Goal: Task Accomplishment & Management: Use online tool/utility

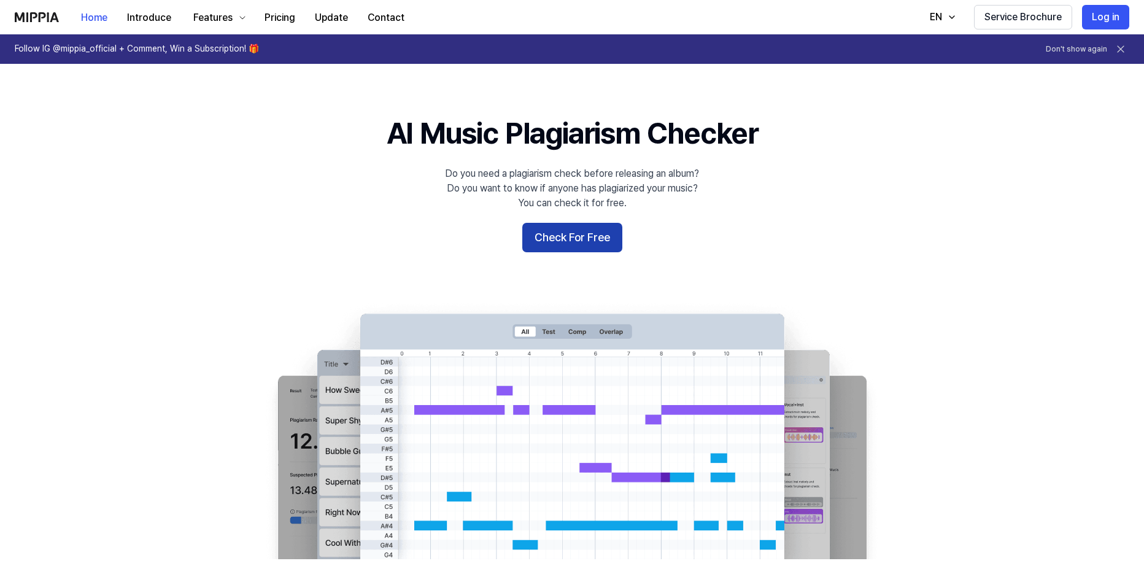
click at [596, 238] on button "Check For Free" at bounding box center [572, 237] width 100 height 29
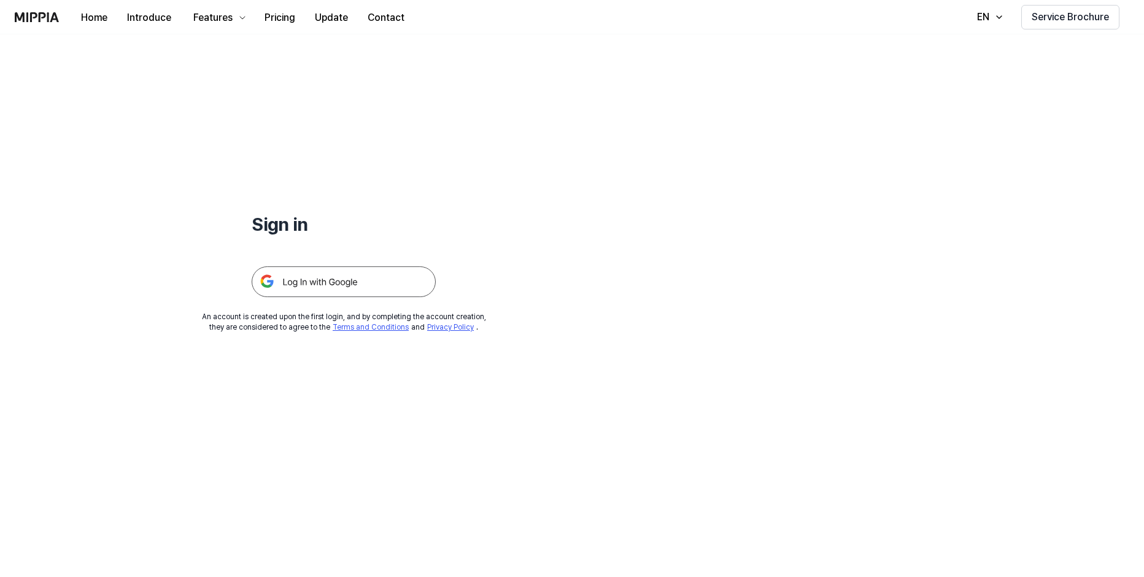
click at [343, 282] on img at bounding box center [344, 281] width 184 height 31
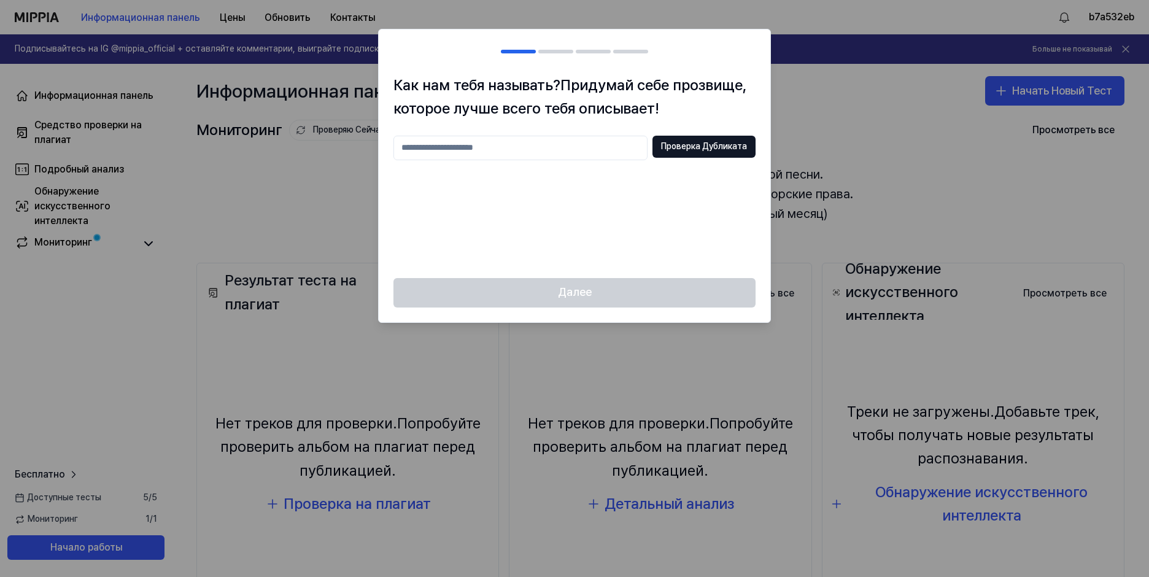
click at [426, 147] on input "text" at bounding box center [521, 148] width 254 height 25
type input "******"
click at [691, 147] on ya-tr-span "Проверка Дубликата" at bounding box center [704, 147] width 86 height 12
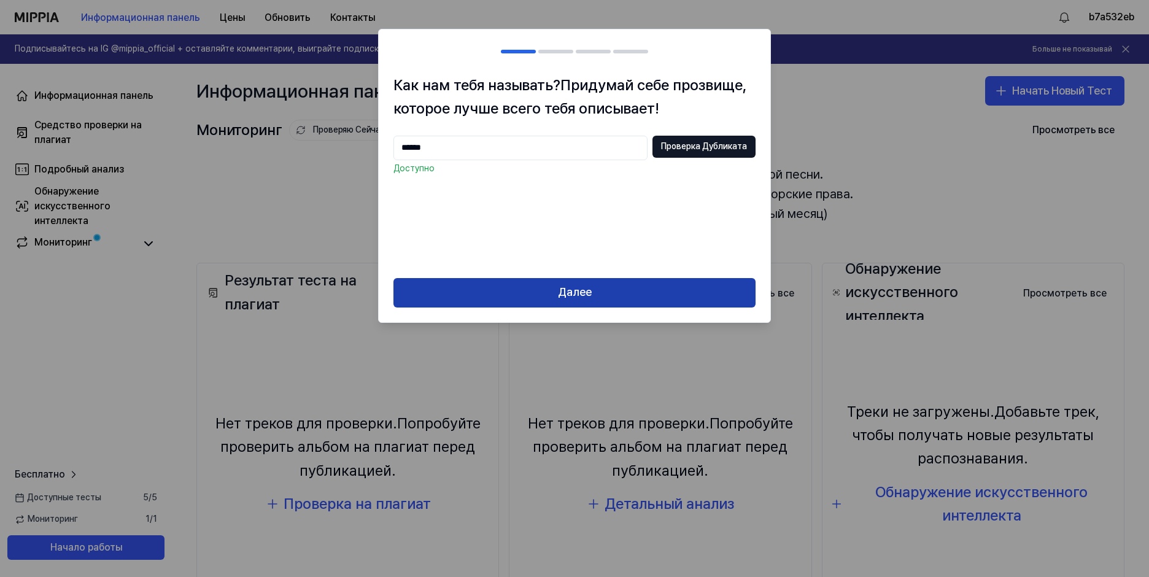
click at [552, 289] on button "Далее" at bounding box center [575, 292] width 362 height 29
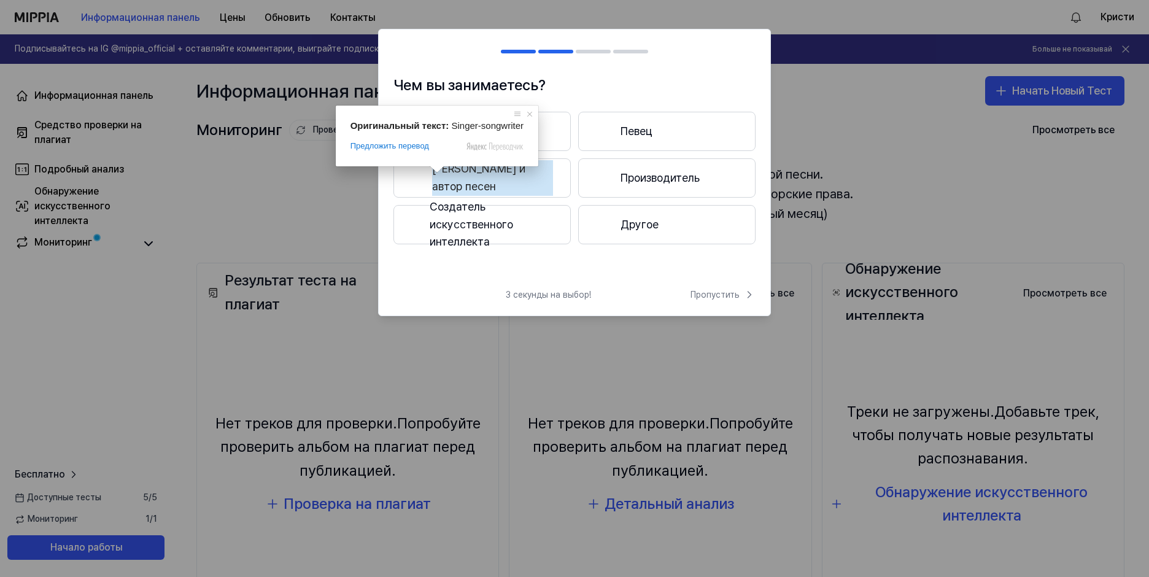
click at [469, 235] on ya-tr-span "Создатель искусственного интеллекта" at bounding box center [491, 224] width 123 height 53
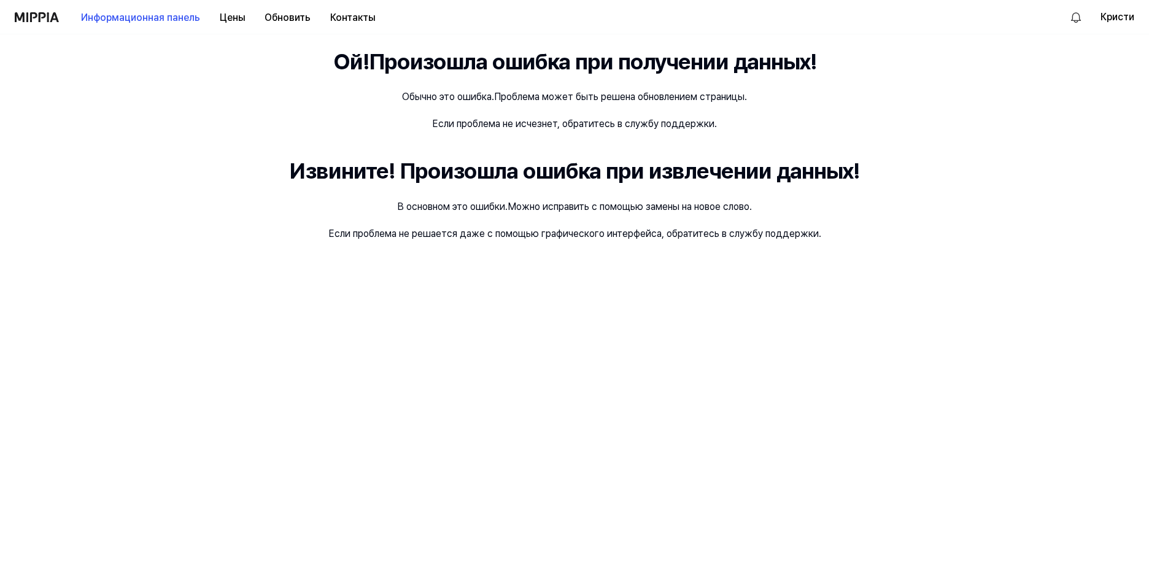
click at [39, 15] on img at bounding box center [37, 17] width 44 height 10
click at [21, 25] on div "Информационная панель Цены Обновить Контакты" at bounding box center [200, 17] width 370 height 34
click at [33, 18] on img at bounding box center [37, 17] width 44 height 10
click at [151, 23] on ya-tr-span "Информационная панель" at bounding box center [140, 17] width 119 height 15
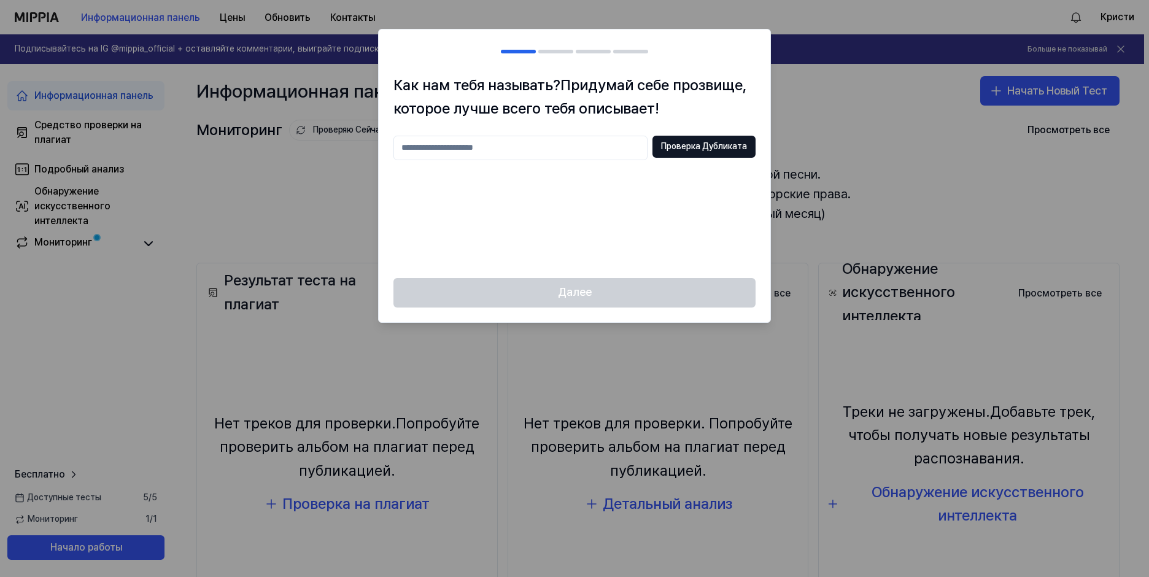
click at [534, 146] on input "text" at bounding box center [521, 148] width 254 height 25
click at [504, 147] on input "text" at bounding box center [521, 148] width 254 height 25
type input "*"
type input "**********"
click at [686, 144] on ya-tr-span "Проверка Дубликата" at bounding box center [704, 147] width 86 height 12
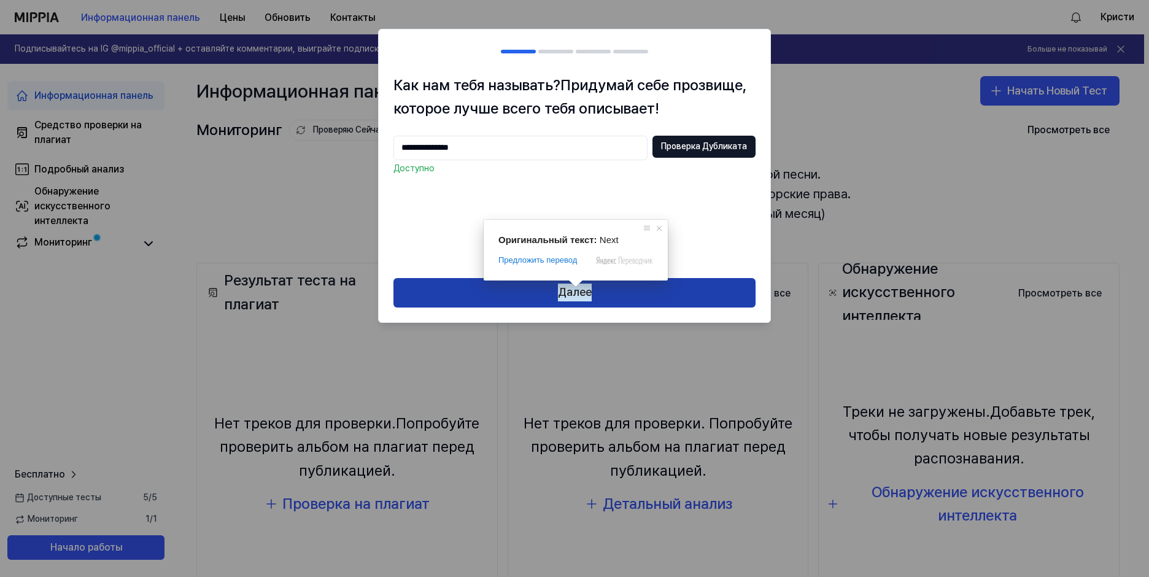
click at [662, 291] on button "Далее" at bounding box center [575, 292] width 362 height 29
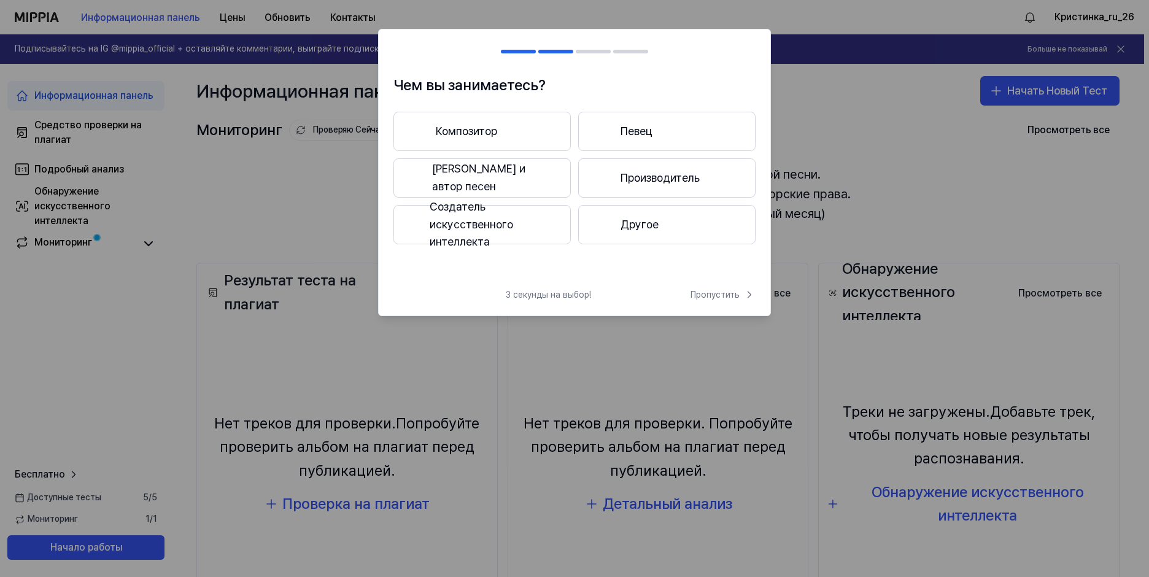
click at [499, 238] on ya-tr-span "Создатель искусственного интеллекта" at bounding box center [491, 224] width 123 height 53
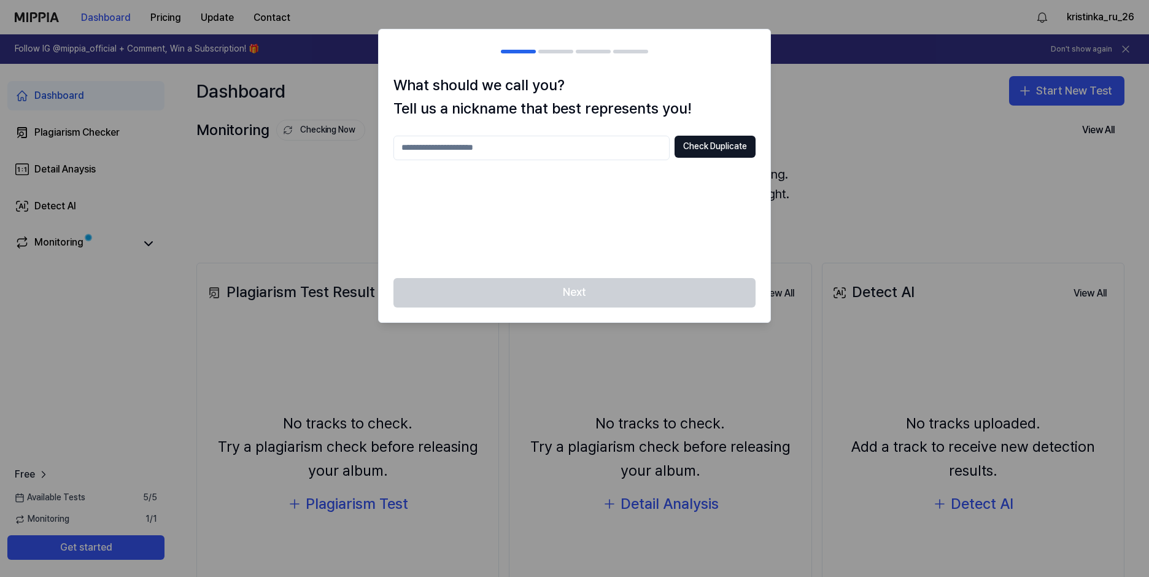
click at [892, 146] on div at bounding box center [574, 288] width 1149 height 577
click at [481, 150] on input "text" at bounding box center [532, 148] width 276 height 25
drag, startPoint x: 435, startPoint y: 151, endPoint x: 414, endPoint y: 149, distance: 21.6
click at [414, 149] on input "***" at bounding box center [532, 148] width 276 height 25
click at [408, 149] on input "***" at bounding box center [532, 148] width 276 height 25
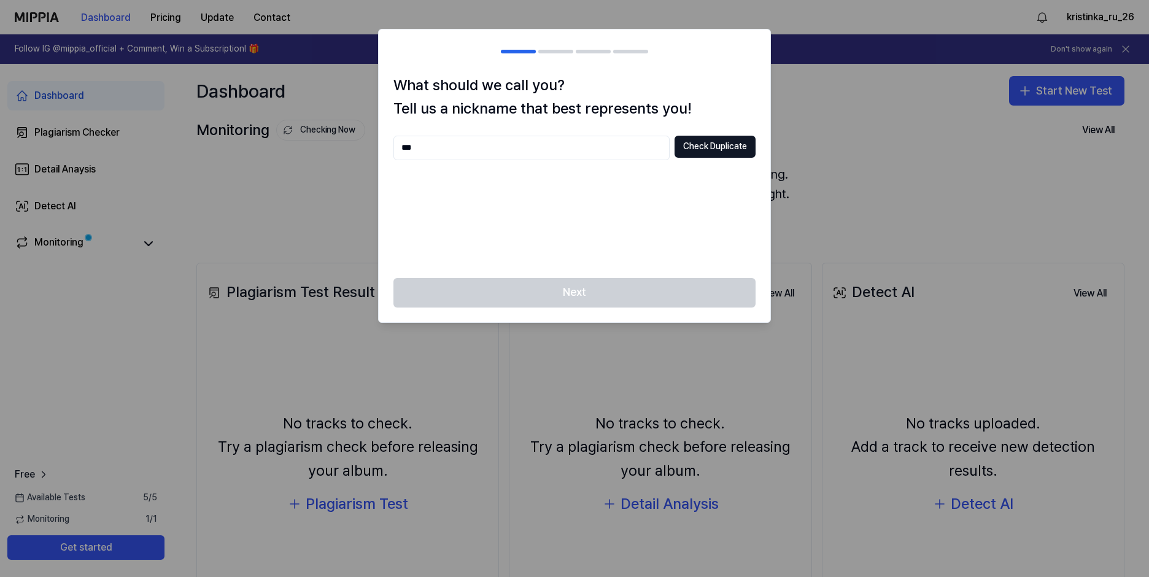
click at [402, 147] on input "***" at bounding box center [532, 148] width 276 height 25
click at [406, 147] on input "***" at bounding box center [532, 148] width 276 height 25
click at [403, 147] on input "***" at bounding box center [532, 148] width 276 height 25
click at [429, 146] on input "***" at bounding box center [532, 148] width 276 height 25
type input "****"
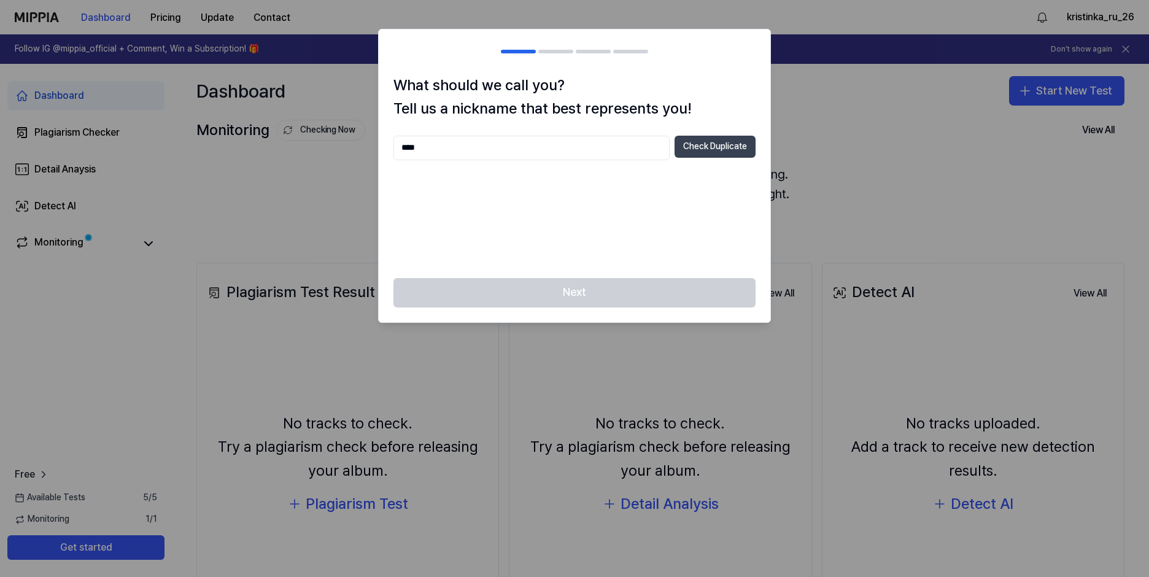
click at [698, 151] on button "Check Duplicate" at bounding box center [715, 147] width 81 height 22
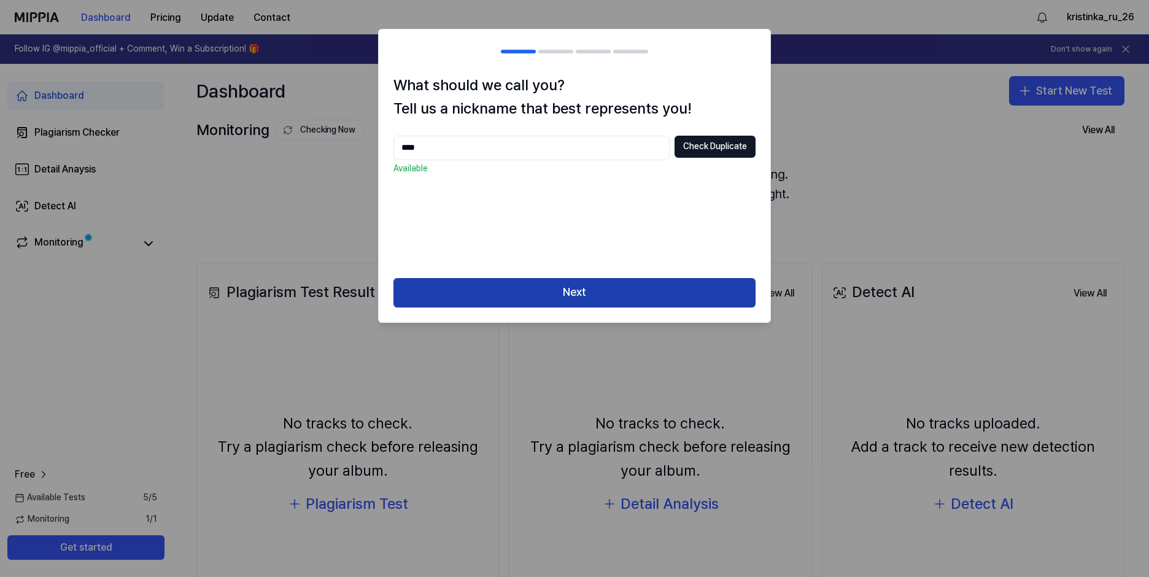
click at [565, 292] on button "Next" at bounding box center [575, 292] width 362 height 29
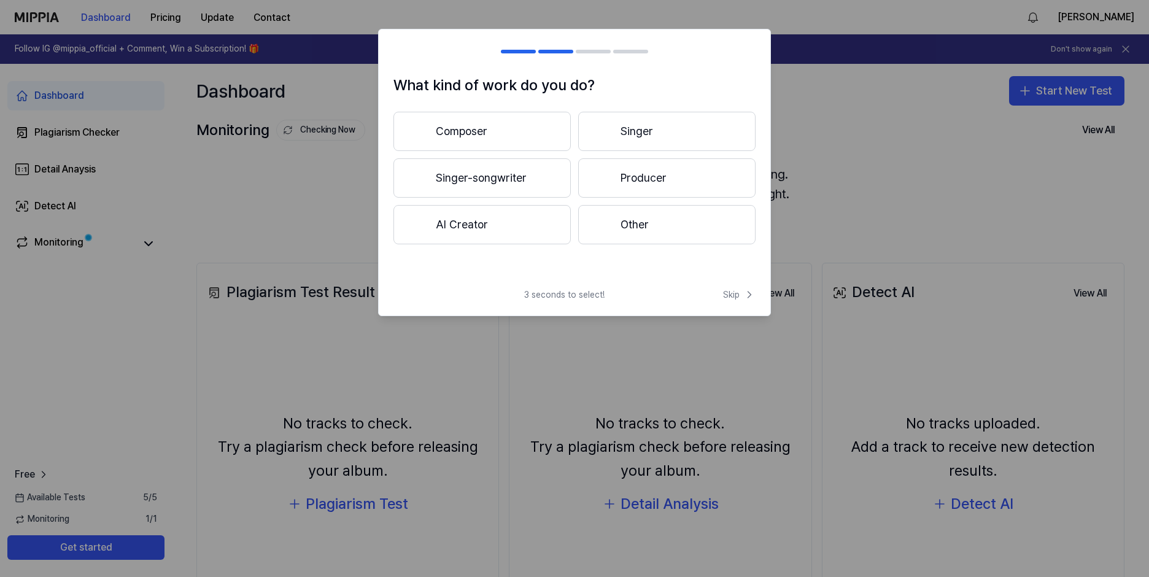
click at [480, 130] on button "Composer" at bounding box center [482, 131] width 177 height 39
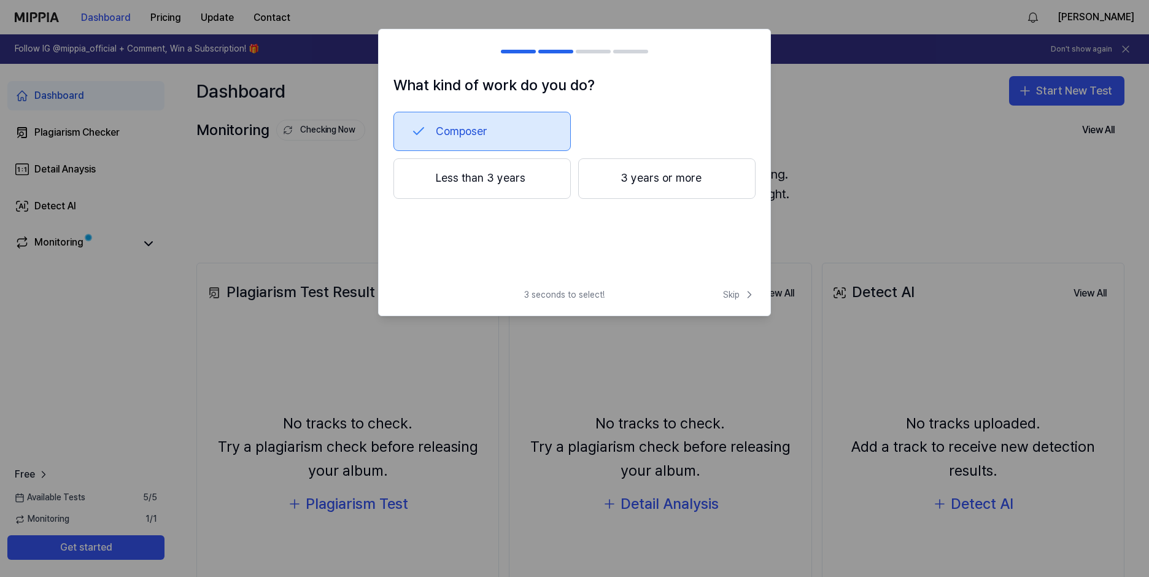
click at [443, 182] on button "Less than 3 years" at bounding box center [482, 178] width 177 height 41
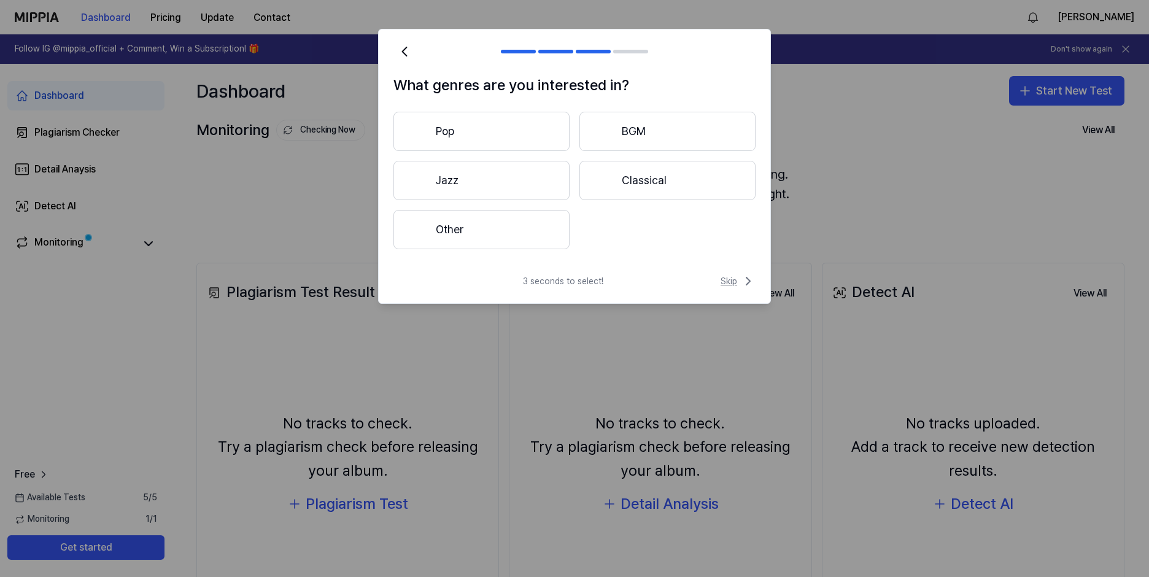
click at [735, 279] on span "Skip" at bounding box center [738, 281] width 35 height 15
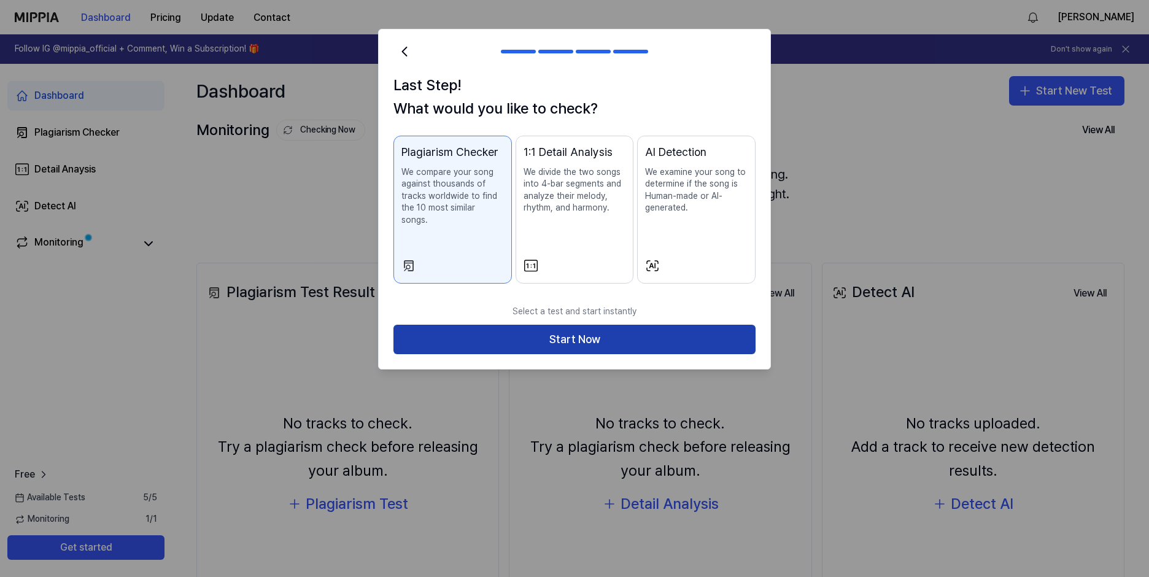
click at [572, 325] on button "Start Now" at bounding box center [575, 339] width 362 height 29
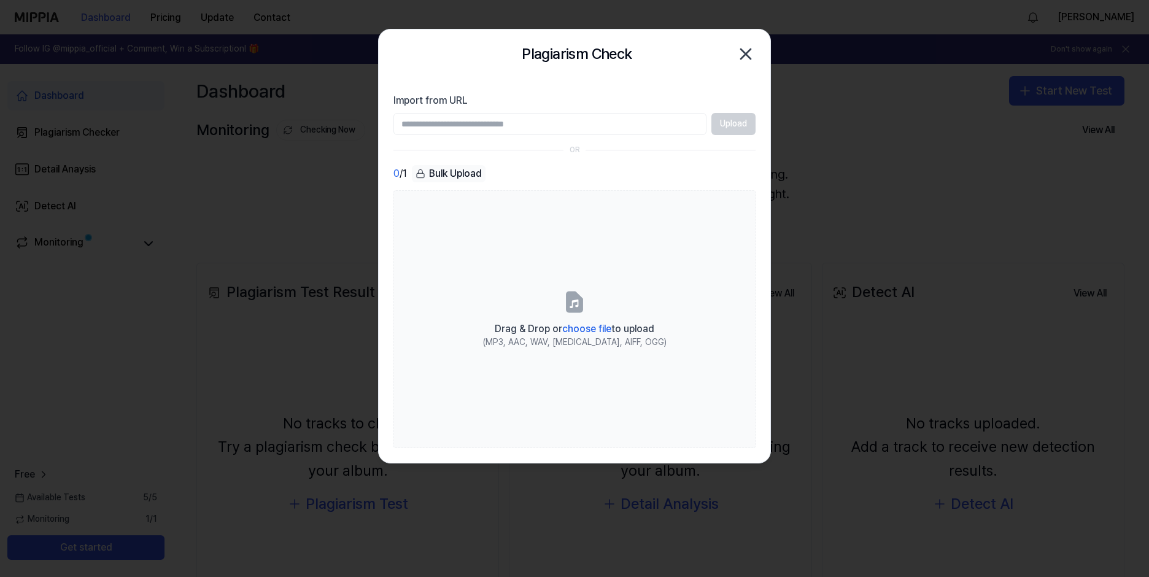
click at [745, 60] on icon "button" at bounding box center [746, 54] width 20 height 20
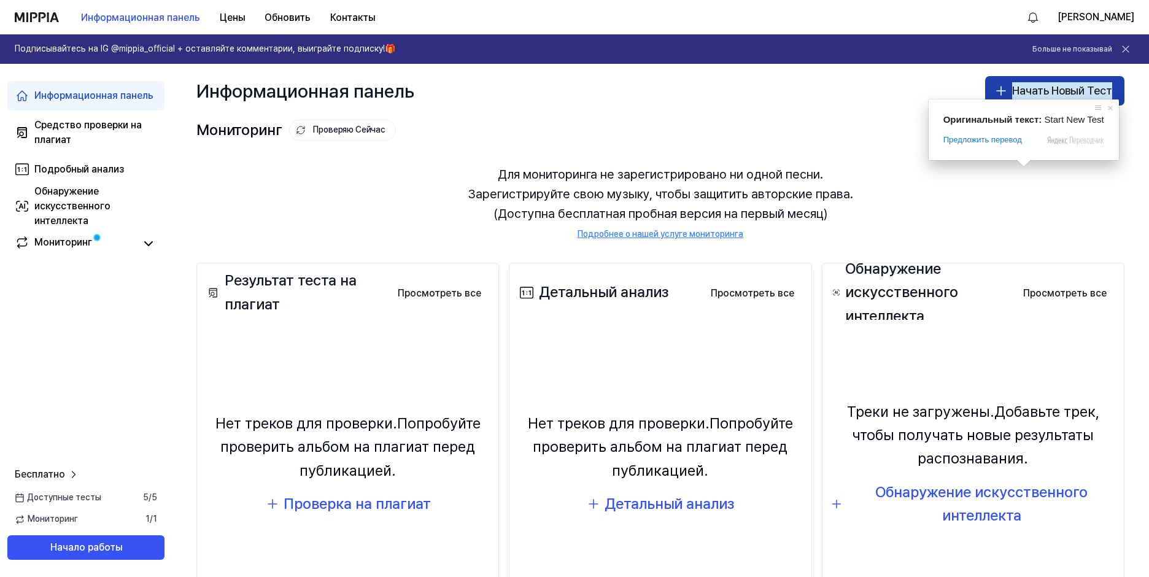
click at [1027, 97] on ya-tr-span "Начать Новый Тест" at bounding box center [1062, 91] width 100 height 18
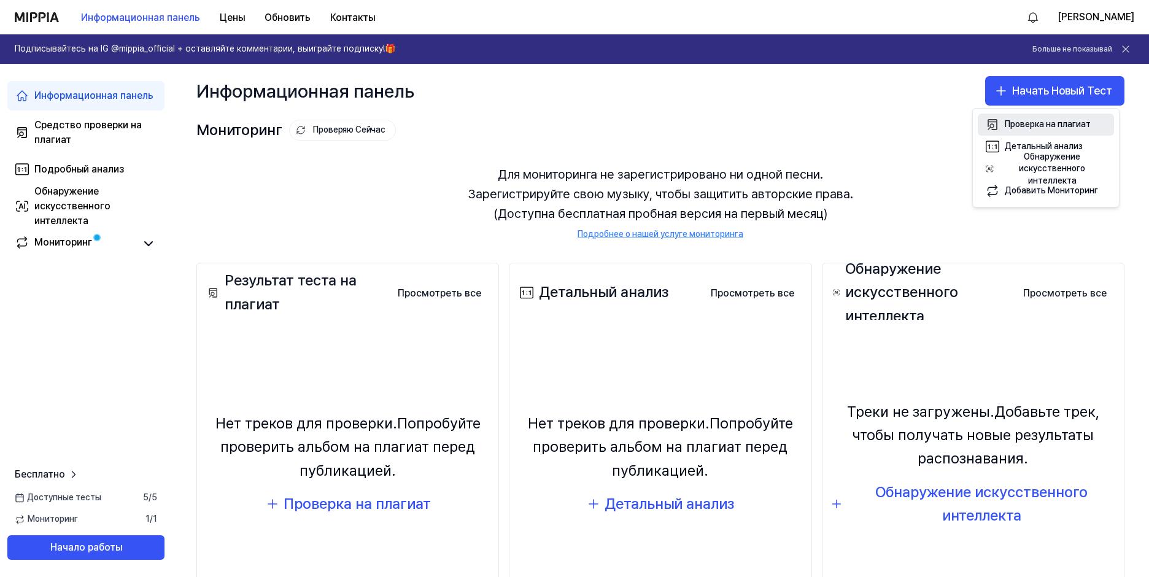
click at [1042, 124] on body "Информационная панель Цены Обновить Контакты [PERSON_NAME] на IG @mippia_offici…" at bounding box center [574, 288] width 1149 height 577
click at [139, 249] on div "Мониторинг" at bounding box center [86, 243] width 142 height 17
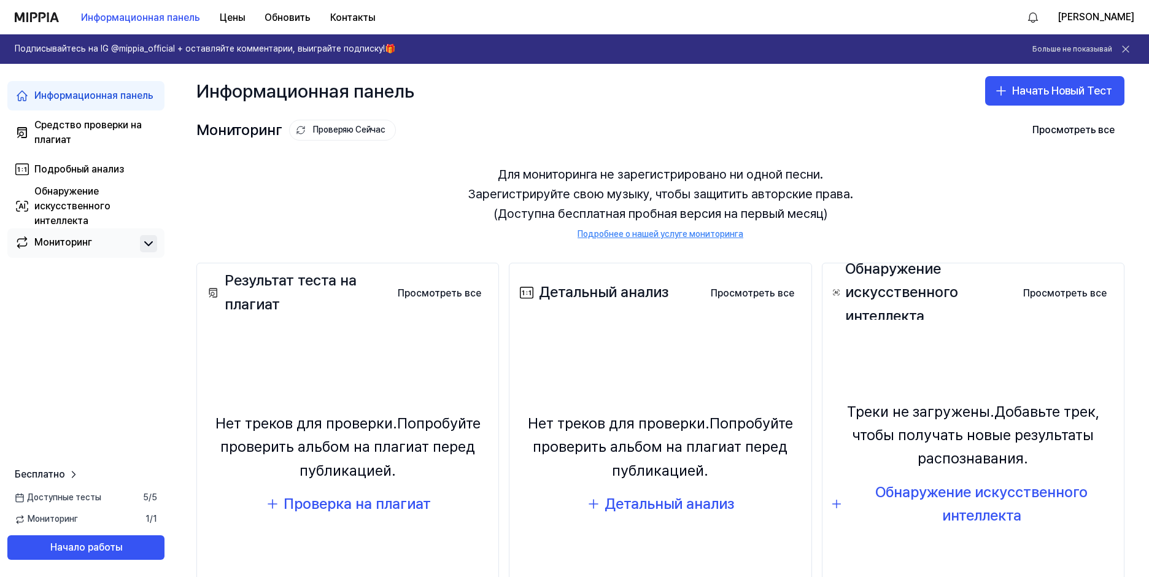
click at [152, 247] on icon at bounding box center [148, 243] width 15 height 15
click at [67, 123] on ya-tr-span "Средство проверки на плагиат" at bounding box center [87, 132] width 107 height 26
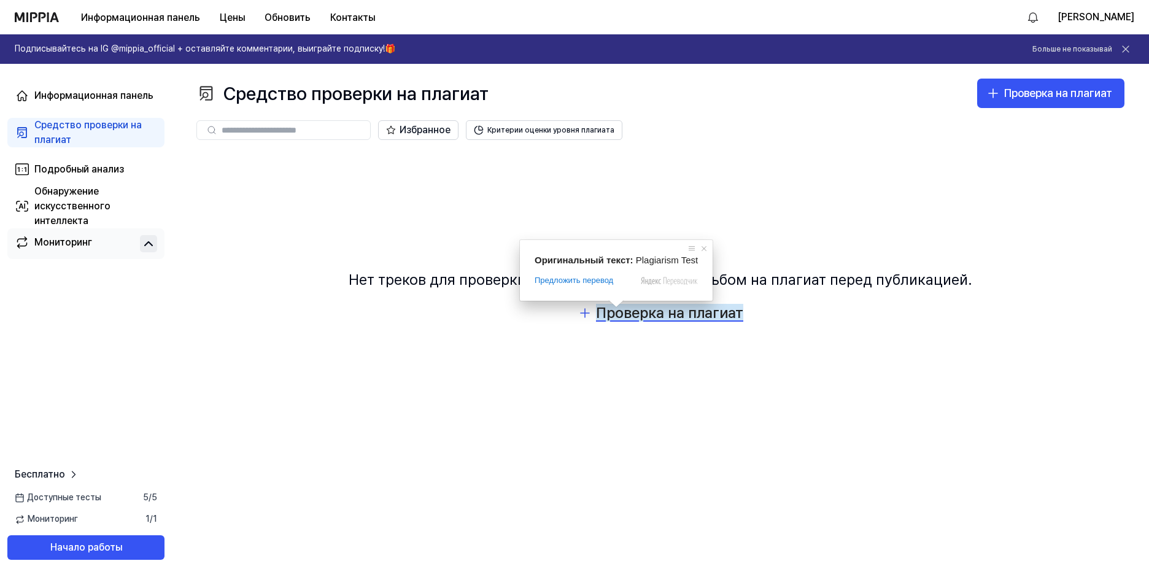
click at [659, 316] on ya-tr-span "Проверка на плагиат" at bounding box center [669, 313] width 147 height 18
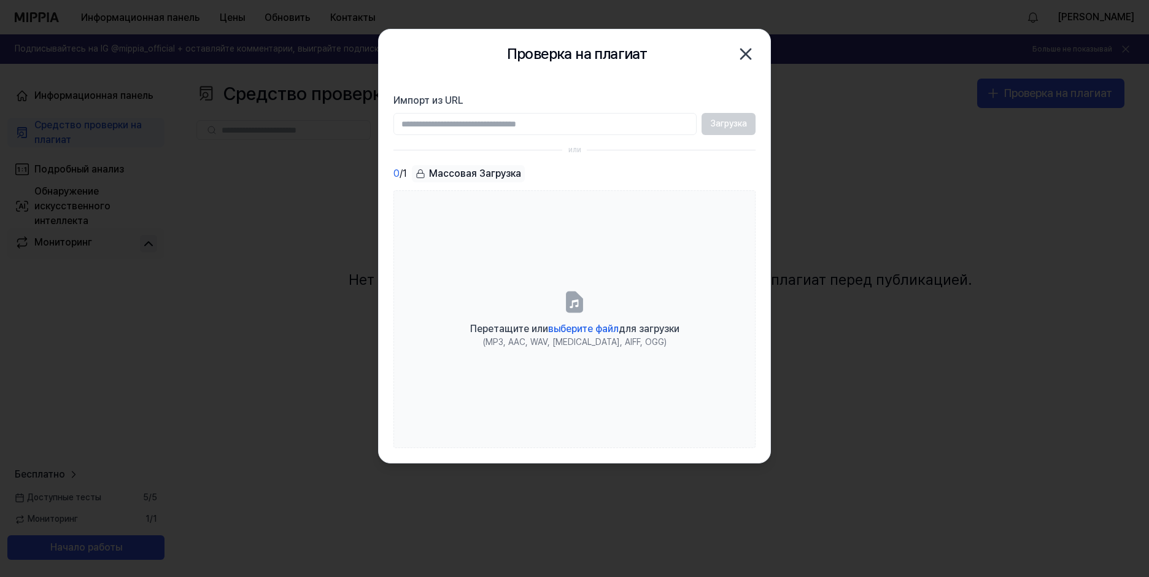
click at [505, 96] on label "Импорт из URL" at bounding box center [575, 100] width 362 height 15
click at [505, 113] on input "Импорт из URL" at bounding box center [545, 124] width 303 height 22
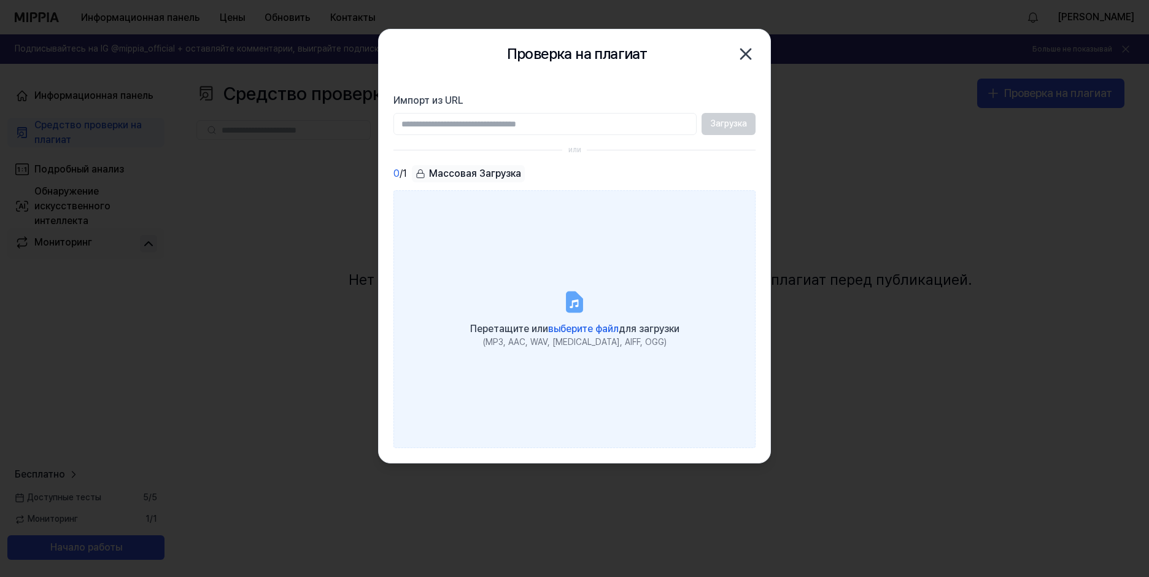
click at [445, 278] on label "Перетащите или выберите файл для загрузки (MP3, AAC, WAV, [MEDICAL_DATA], AIFF,…" at bounding box center [575, 319] width 362 height 258
click at [0, 0] on input "Перетащите или выберите файл для загрузки (MP3, AAC, WAV, [MEDICAL_DATA], AIFF,…" at bounding box center [0, 0] width 0 height 0
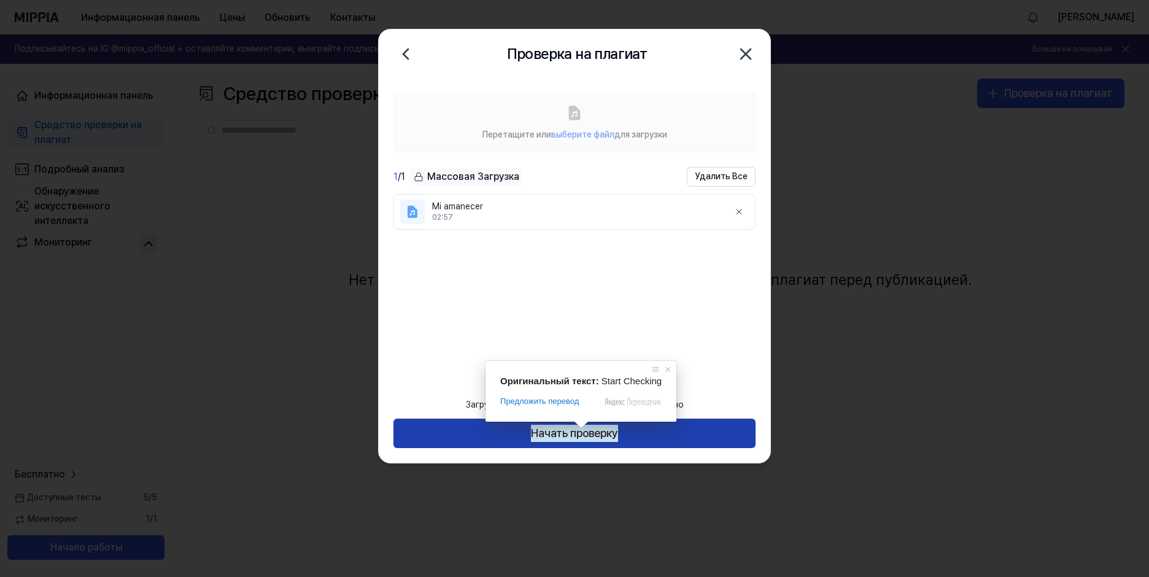
click at [576, 440] on ya-tr-span "Начать проверку" at bounding box center [574, 434] width 87 height 18
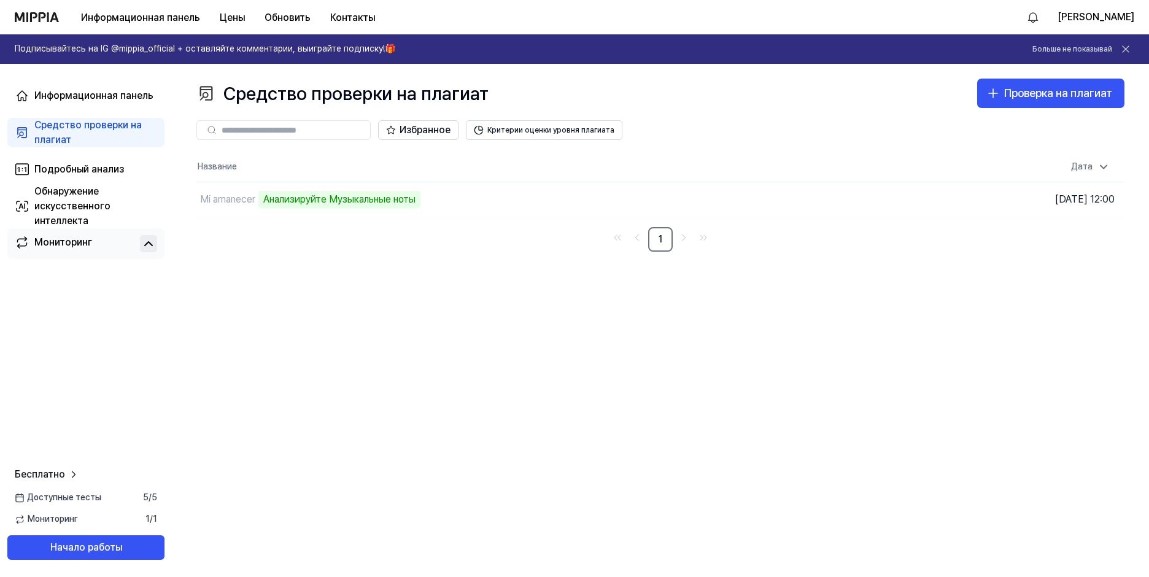
click at [131, 325] on div "Информационная панель Средство проверки на плагиат Подробный анализ Обнаружение…" at bounding box center [86, 320] width 172 height 513
click at [50, 319] on div "Информационная панель Средство проверки на плагиат Подробный анализ Обнаружение…" at bounding box center [86, 320] width 172 height 513
click at [406, 327] on div "Средство проверки на плагиат Проверка на плагиат Plagiarism Checker Detail Anal…" at bounding box center [660, 320] width 977 height 513
click at [774, 197] on td "Mi amanecer Анализируйте Музыкальные ноты Перейти к результатам" at bounding box center [544, 199] width 696 height 34
click at [58, 480] on ya-tr-span "Бесплатно" at bounding box center [40, 474] width 50 height 12
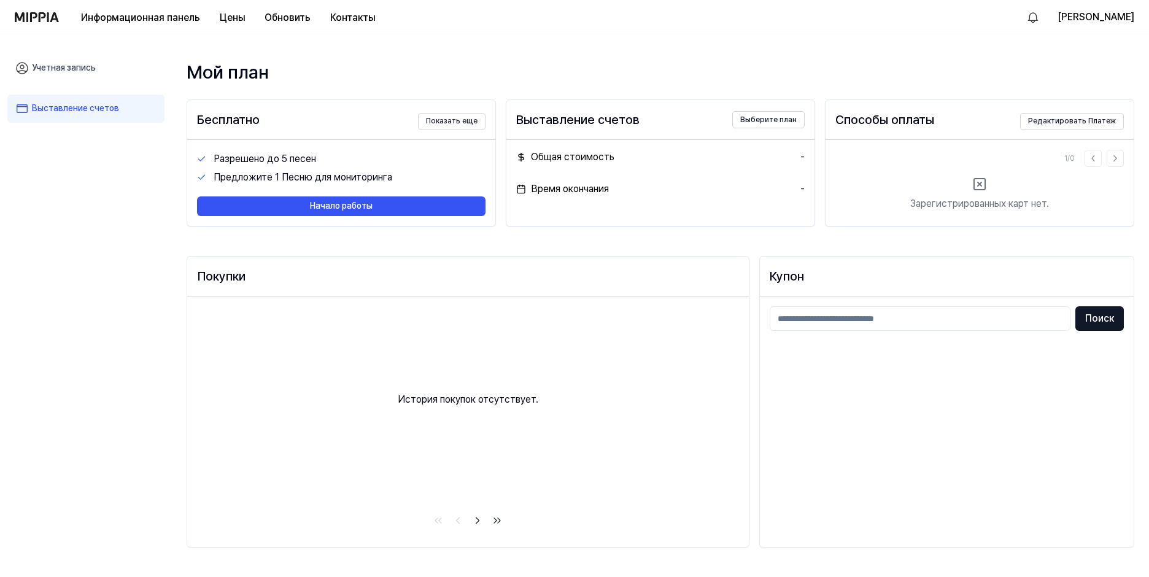
click at [127, 223] on div "Учетная запись Выставление счетов" at bounding box center [86, 306] width 172 height 545
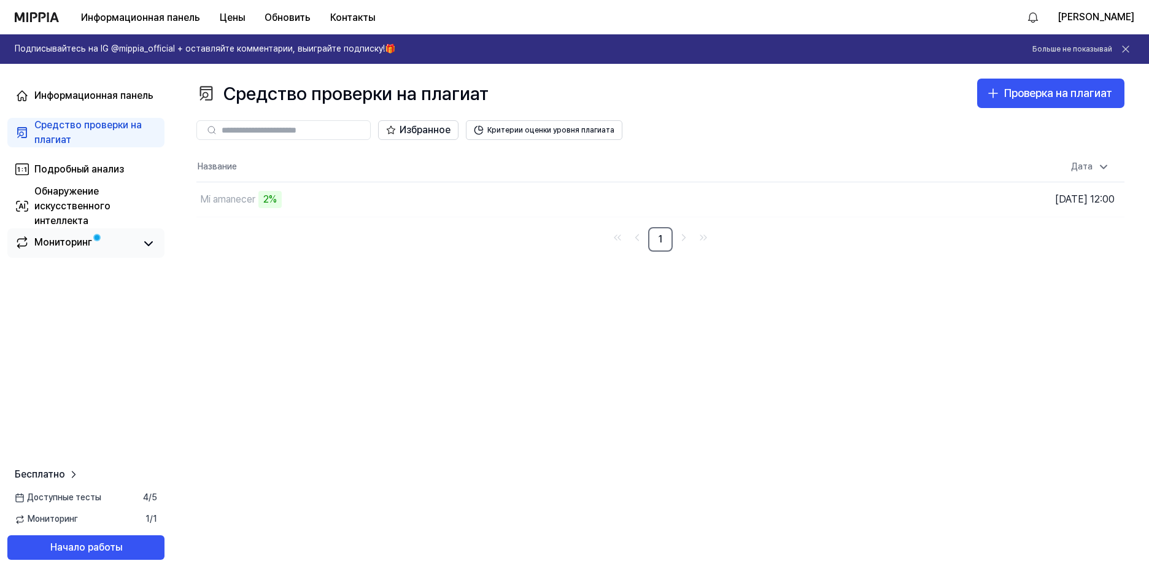
click at [58, 242] on ya-tr-span "Мониторинг" at bounding box center [63, 242] width 58 height 12
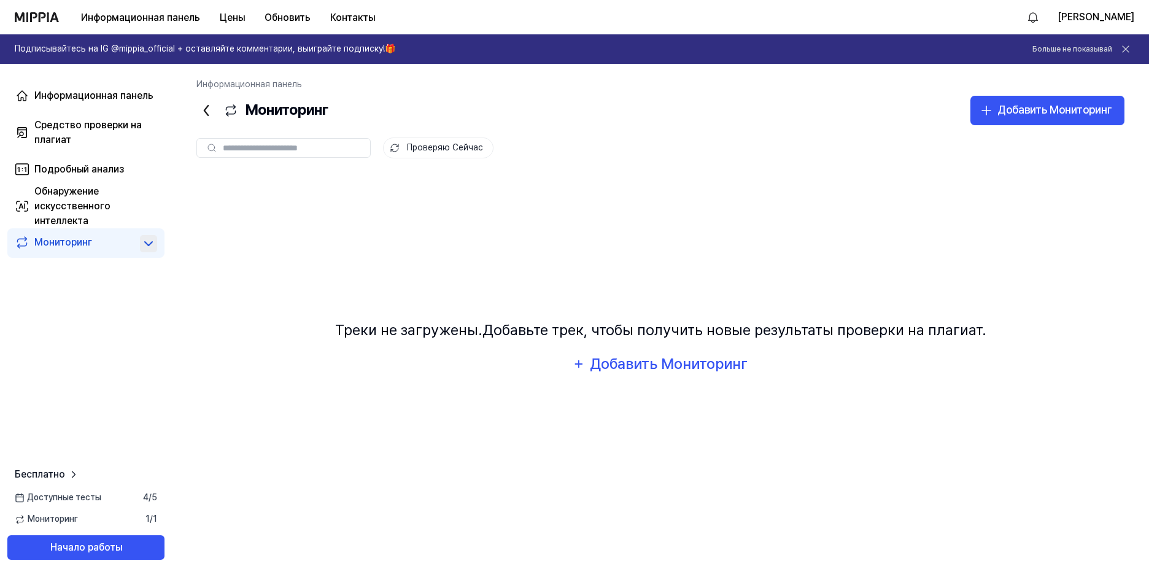
click at [153, 247] on icon at bounding box center [148, 243] width 15 height 15
click at [206, 111] on icon at bounding box center [206, 111] width 20 height 20
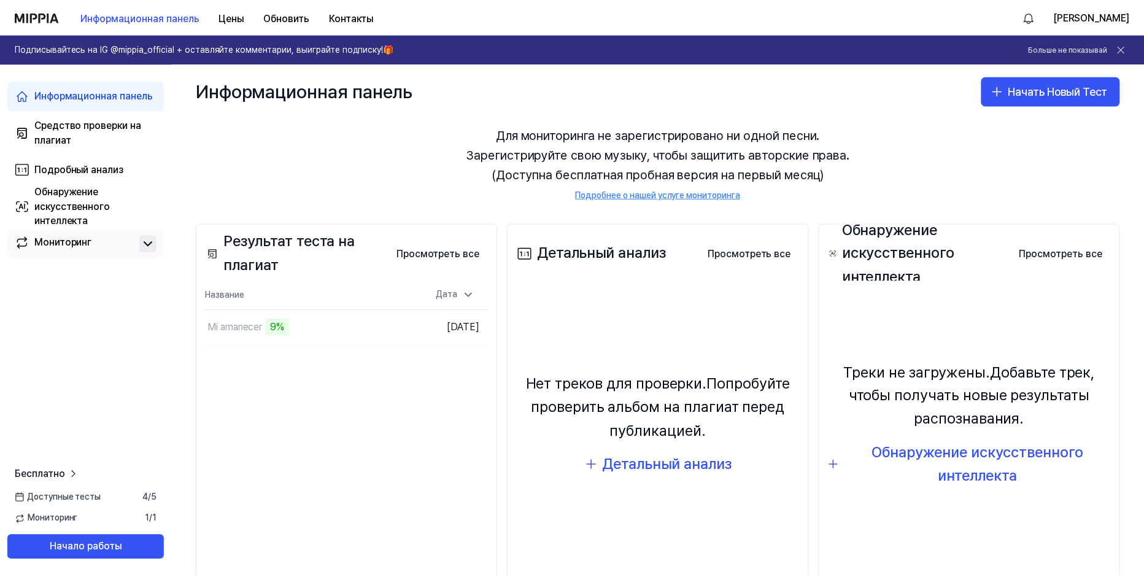
scroll to position [61, 0]
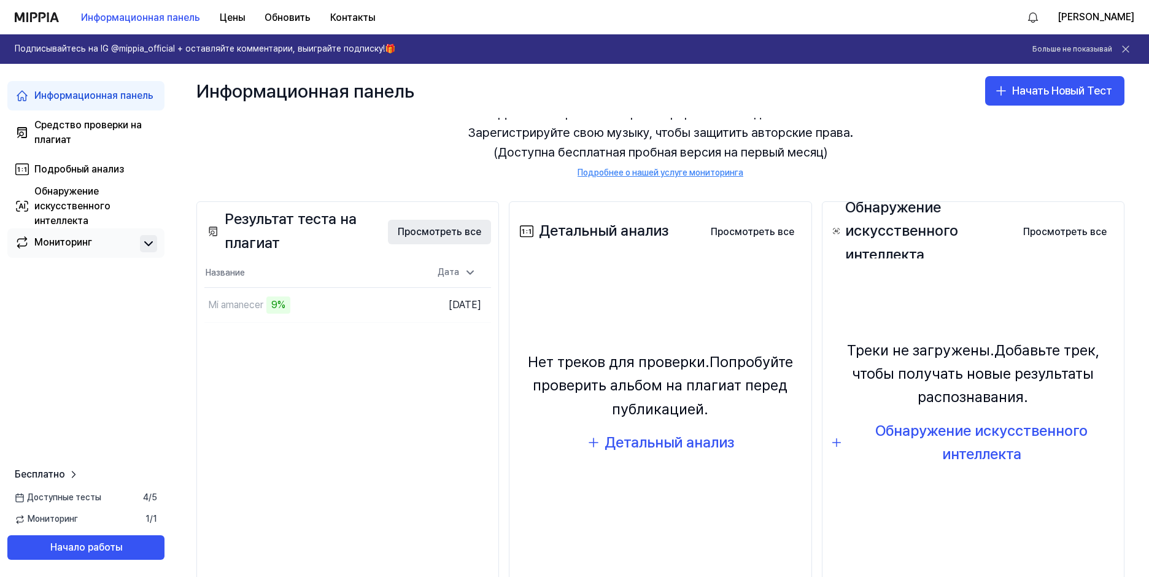
click at [419, 234] on button "Просмотреть все" at bounding box center [439, 232] width 103 height 25
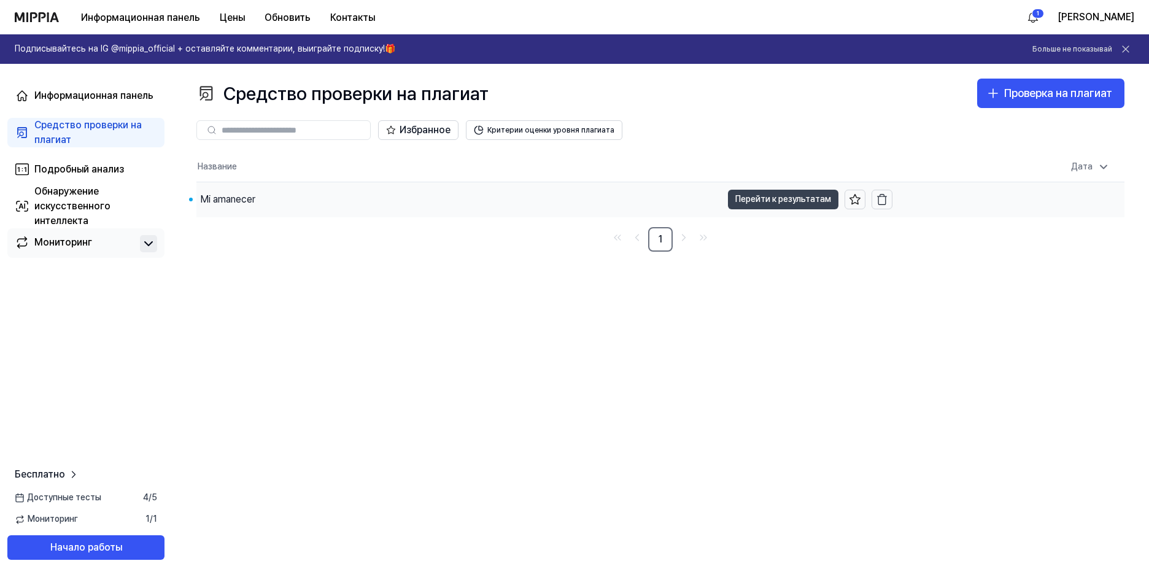
click at [785, 197] on ya-tr-span "Перейти к результатам" at bounding box center [784, 199] width 96 height 14
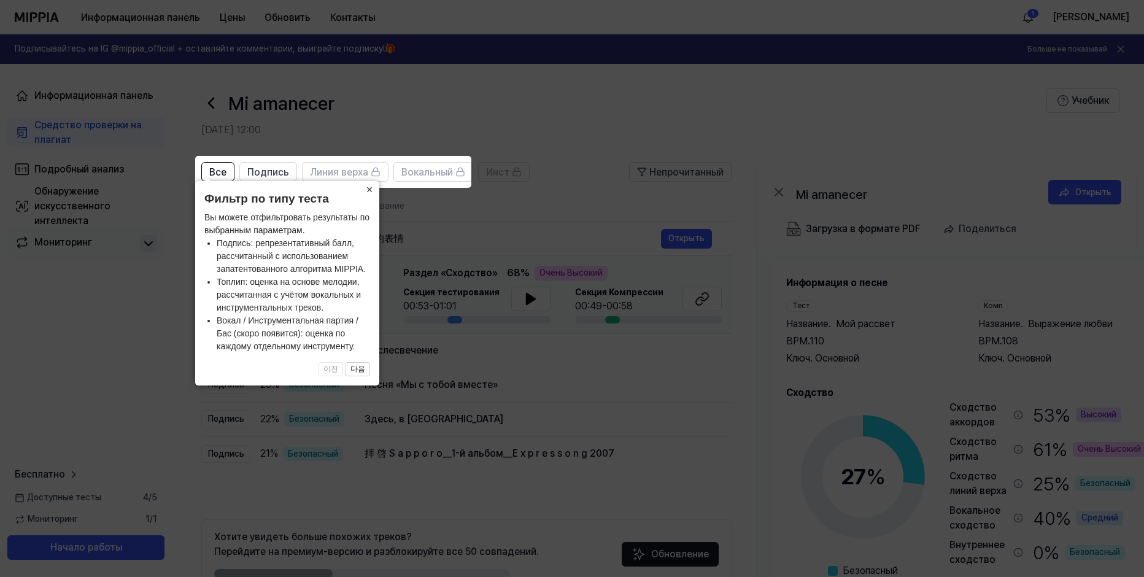
click at [371, 184] on ya-tr-span "×" at bounding box center [370, 190] width 7 height 12
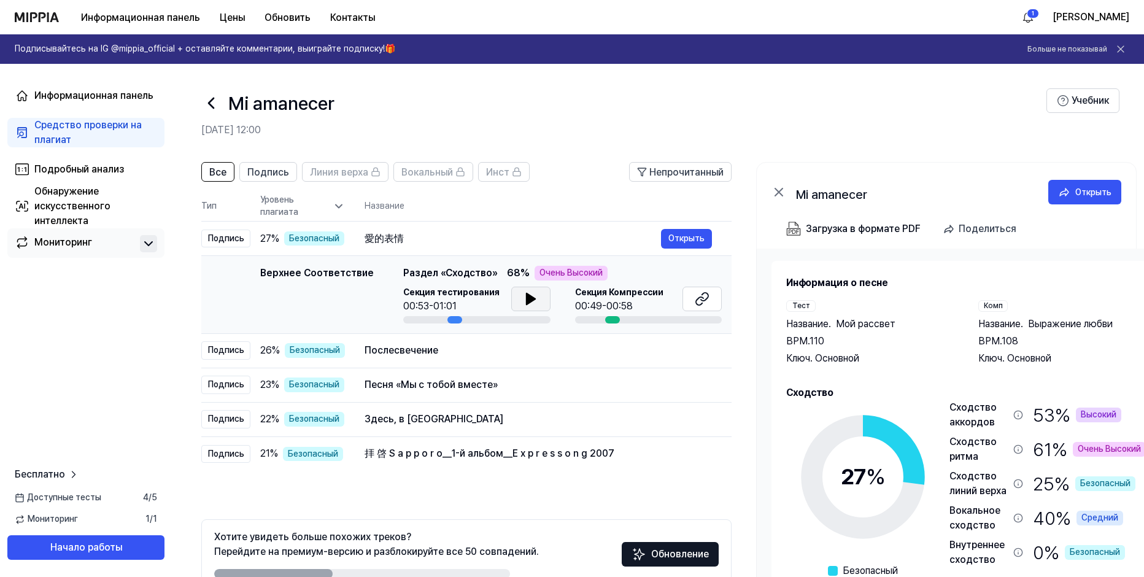
click at [524, 303] on icon at bounding box center [531, 299] width 15 height 15
click at [612, 317] on div at bounding box center [612, 319] width 15 height 7
click at [712, 303] on button at bounding box center [702, 299] width 39 height 25
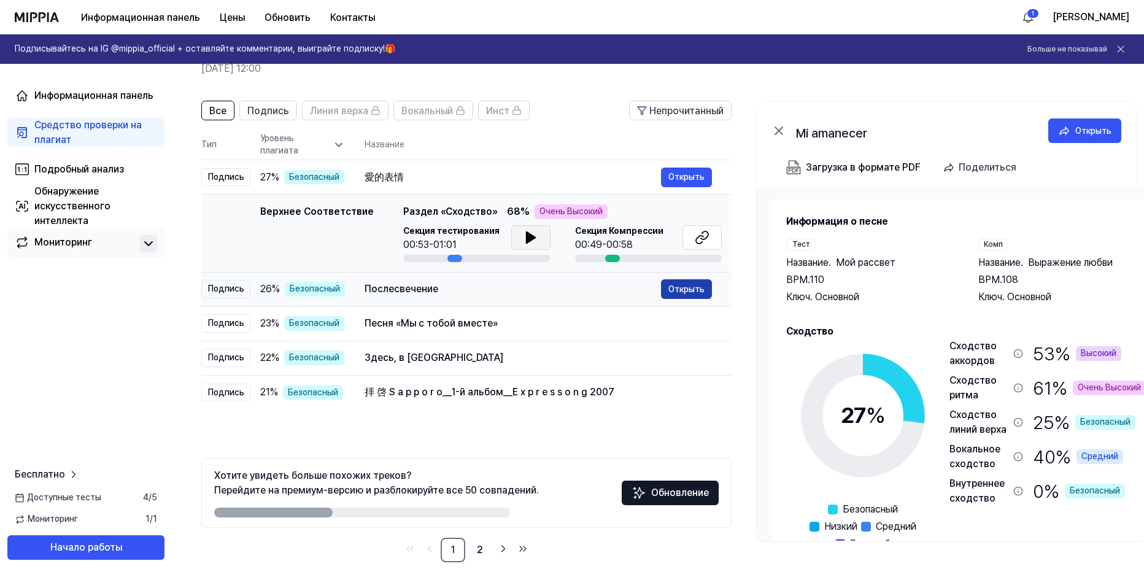
click at [695, 290] on ya-tr-span "Открыть" at bounding box center [687, 289] width 36 height 14
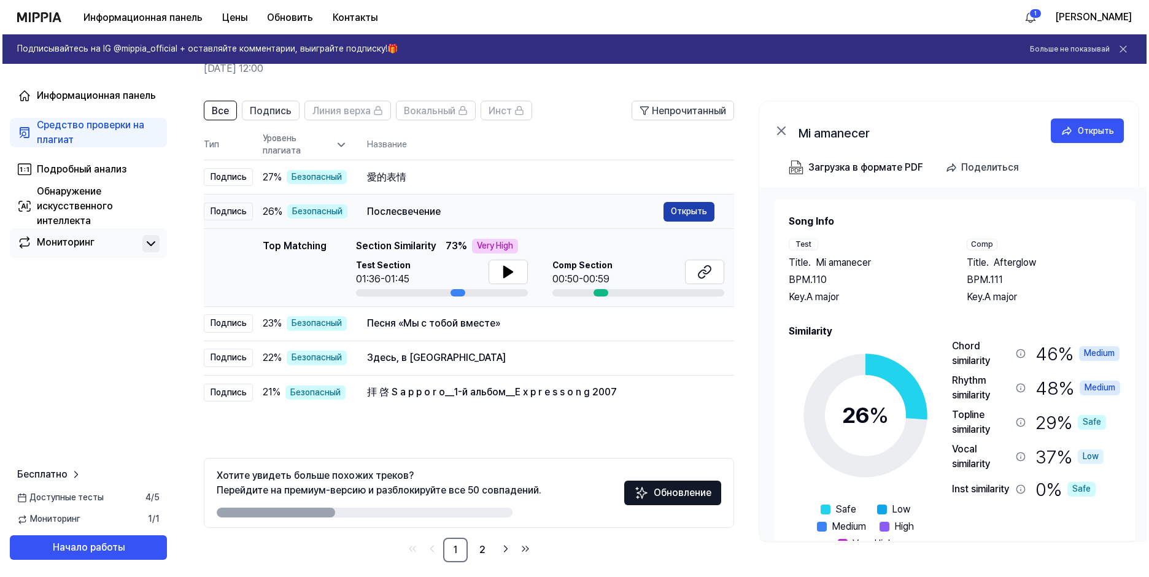
scroll to position [0, 0]
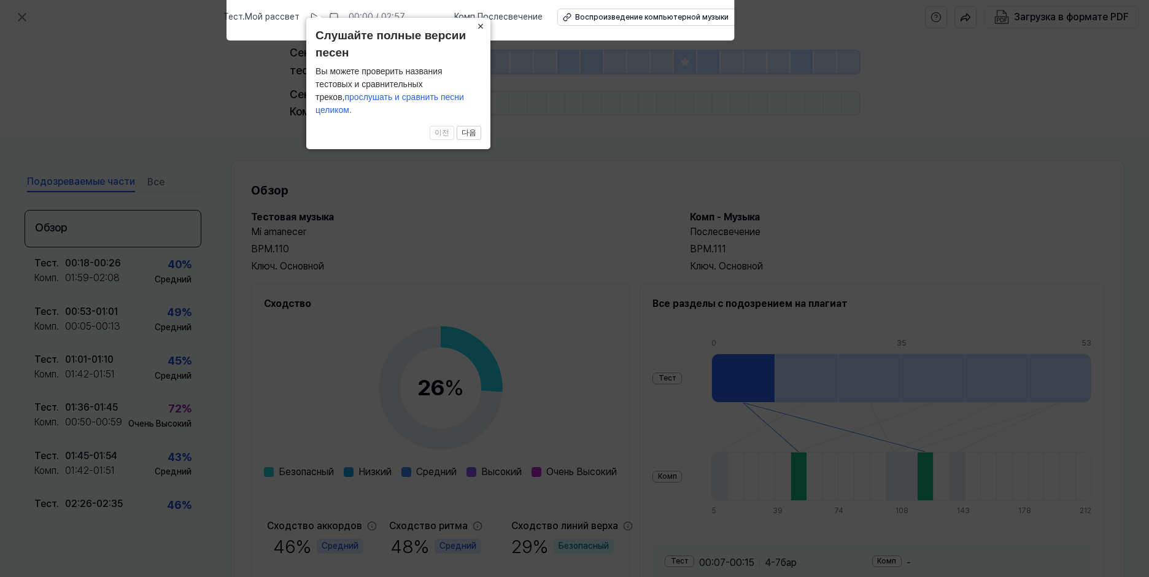
click at [481, 22] on ya-tr-span "×" at bounding box center [481, 26] width 7 height 12
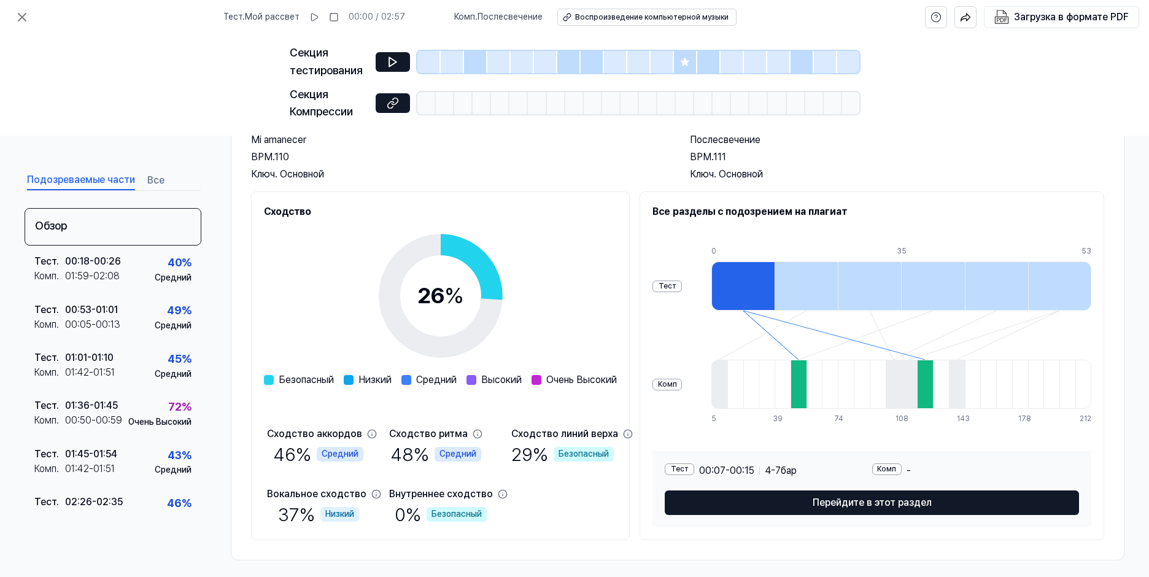
scroll to position [100, 0]
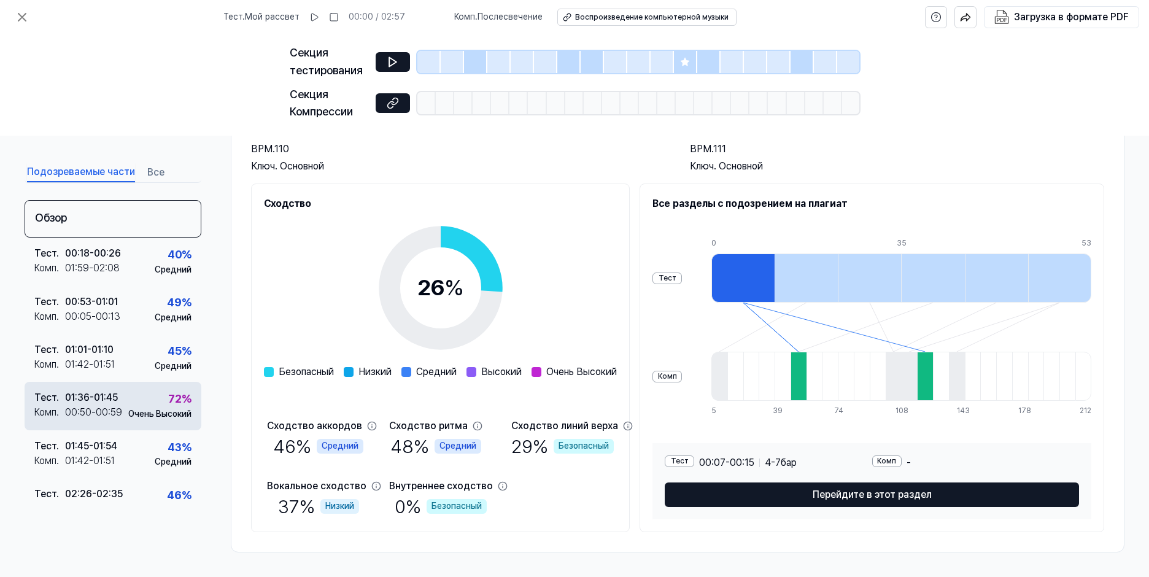
click at [79, 410] on div "00:50 - 00:59" at bounding box center [93, 413] width 57 height 15
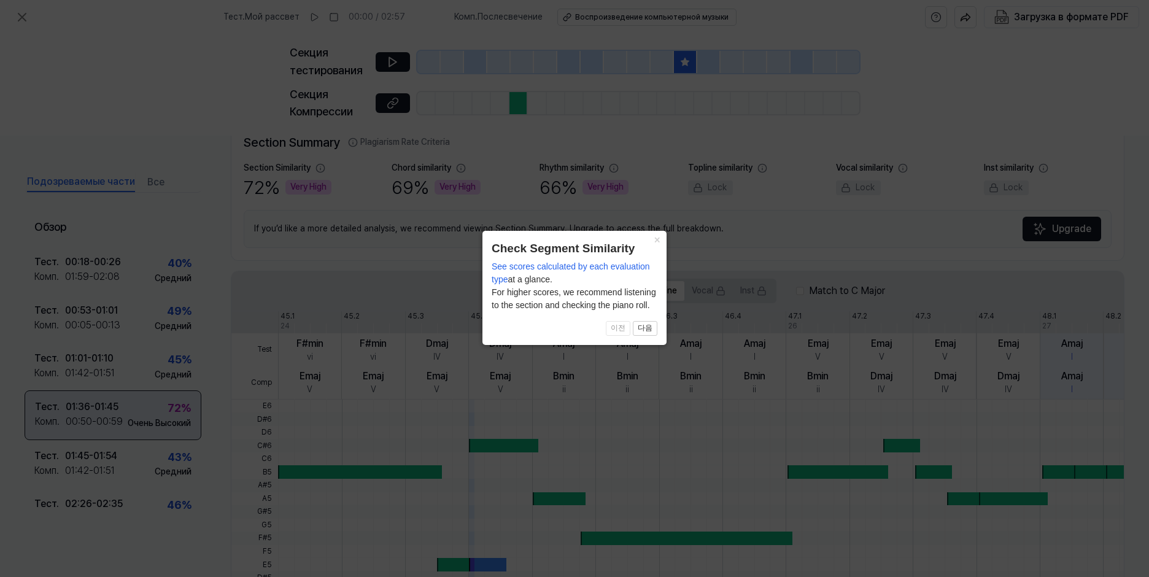
scroll to position [292, 0]
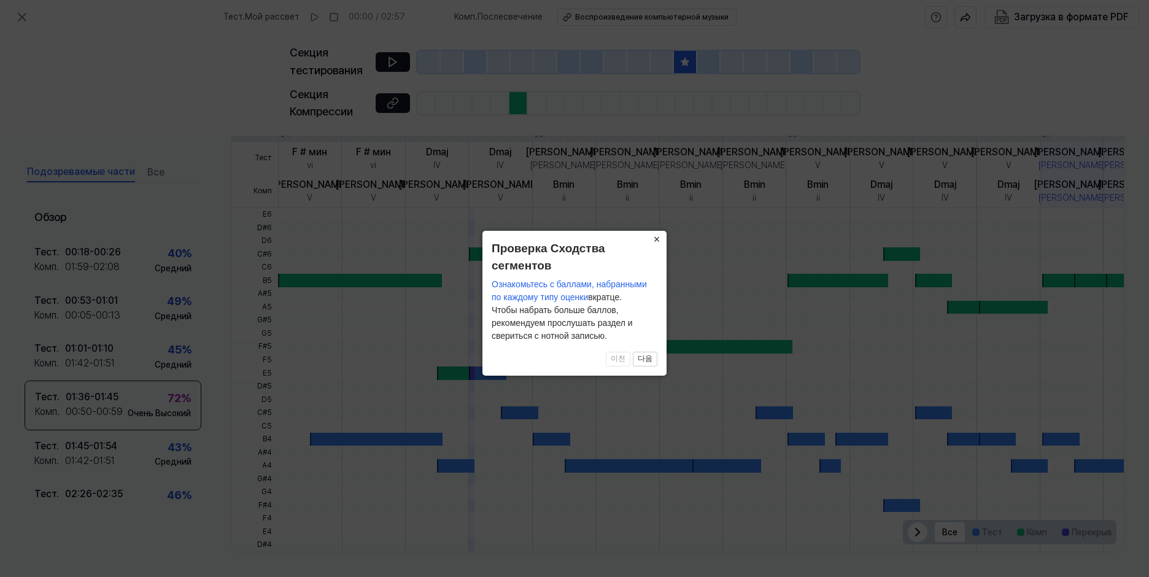
click at [656, 239] on ya-tr-span "×" at bounding box center [657, 239] width 7 height 12
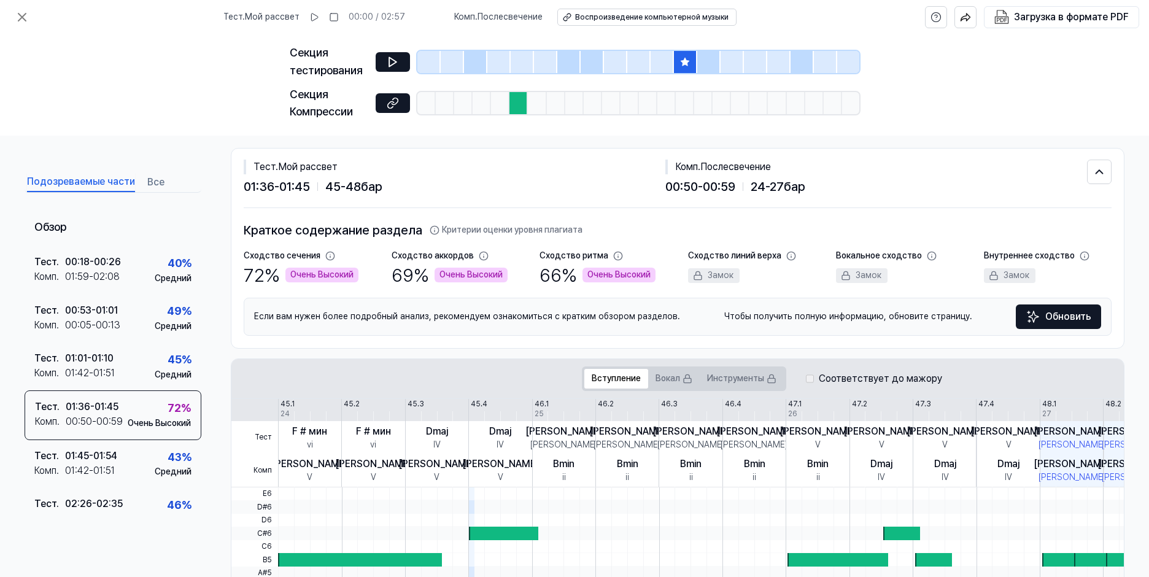
scroll to position [0, 0]
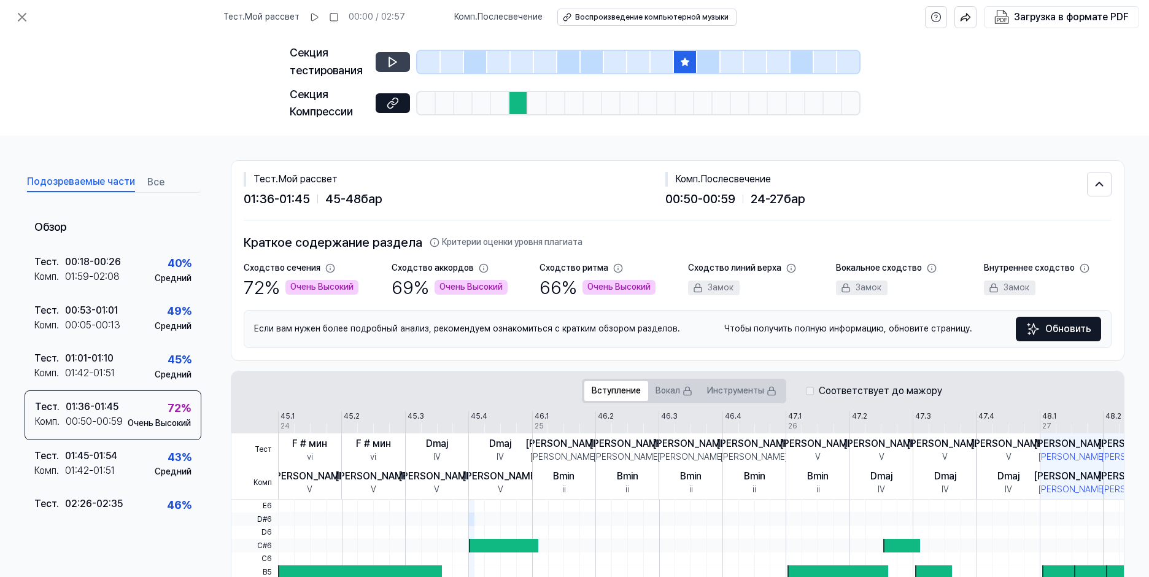
click at [392, 65] on icon at bounding box center [392, 61] width 7 height 9
click at [390, 103] on icon at bounding box center [391, 104] width 6 height 7
click at [22, 20] on icon at bounding box center [22, 17] width 15 height 15
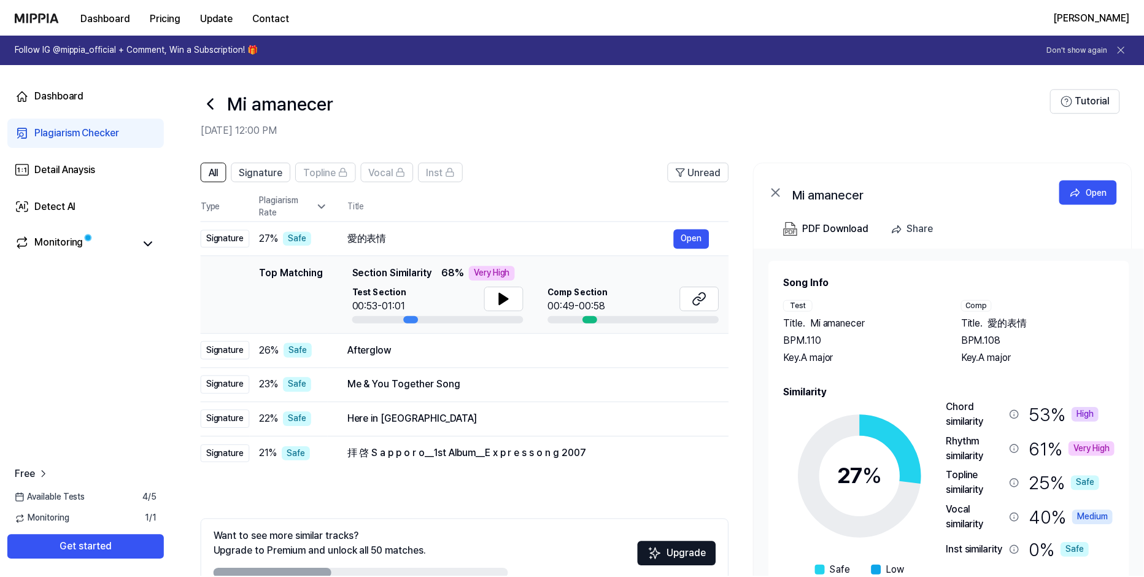
scroll to position [61, 0]
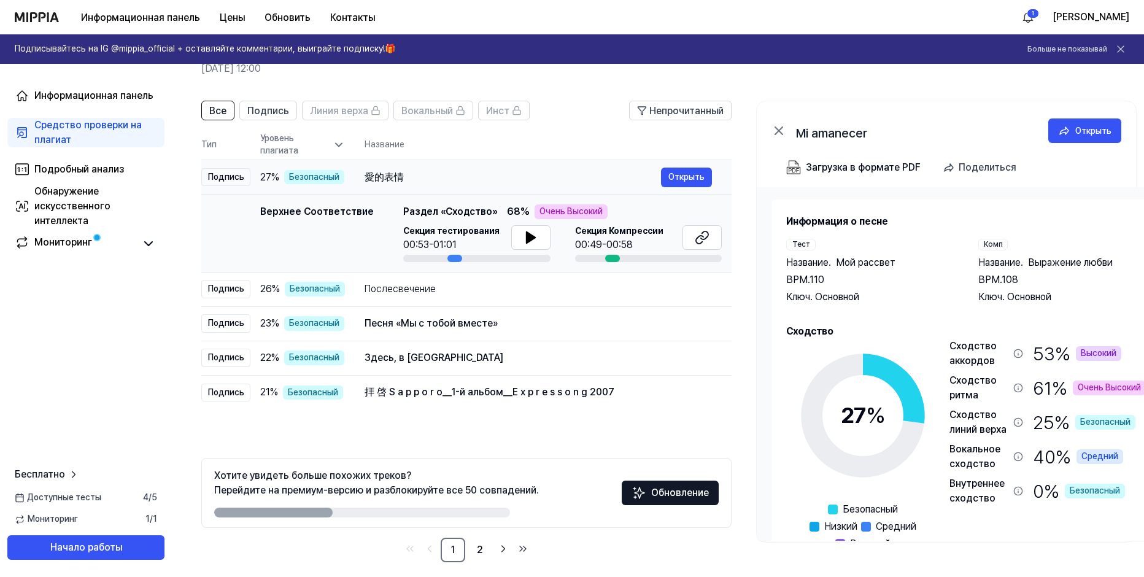
click at [476, 172] on div "愛的表情" at bounding box center [513, 177] width 297 height 15
click at [335, 143] on icon at bounding box center [339, 145] width 12 height 12
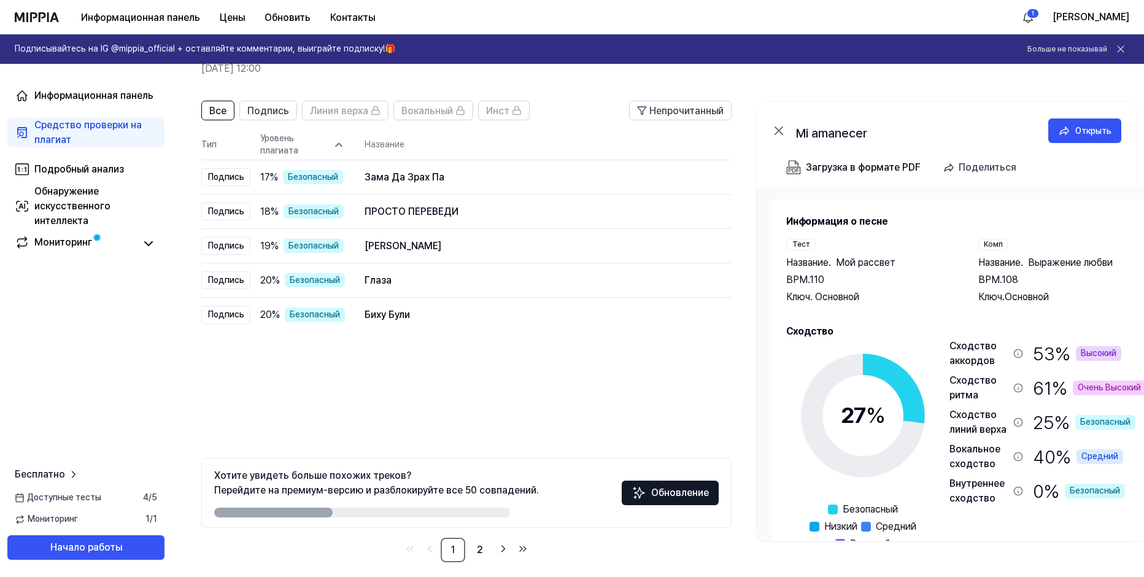
click at [335, 145] on icon at bounding box center [339, 145] width 12 height 12
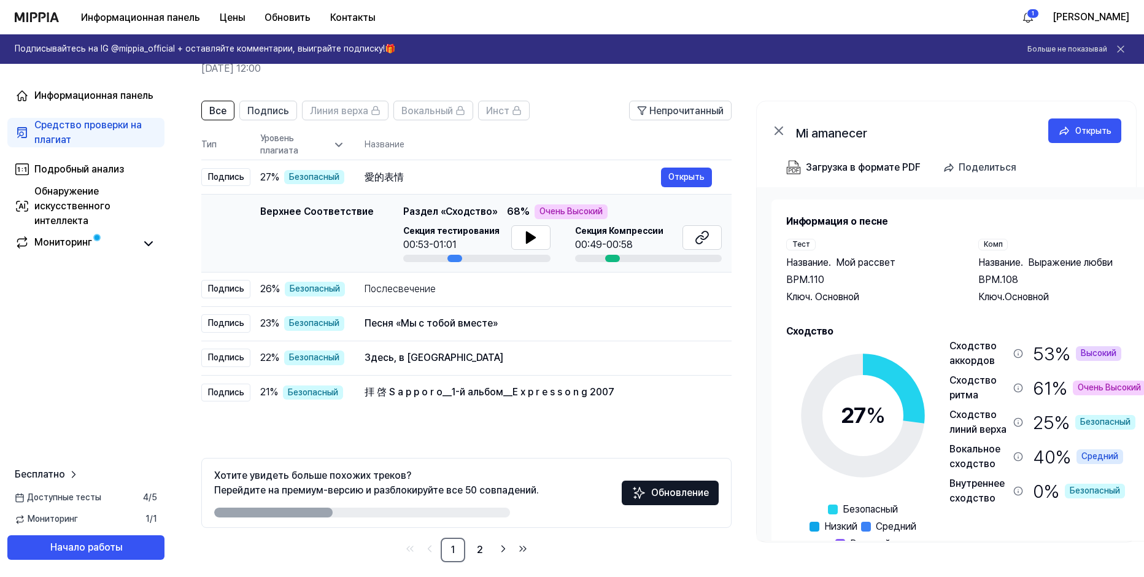
click at [301, 226] on div "Верхнее Соответствие" at bounding box center [317, 233] width 114 height 58
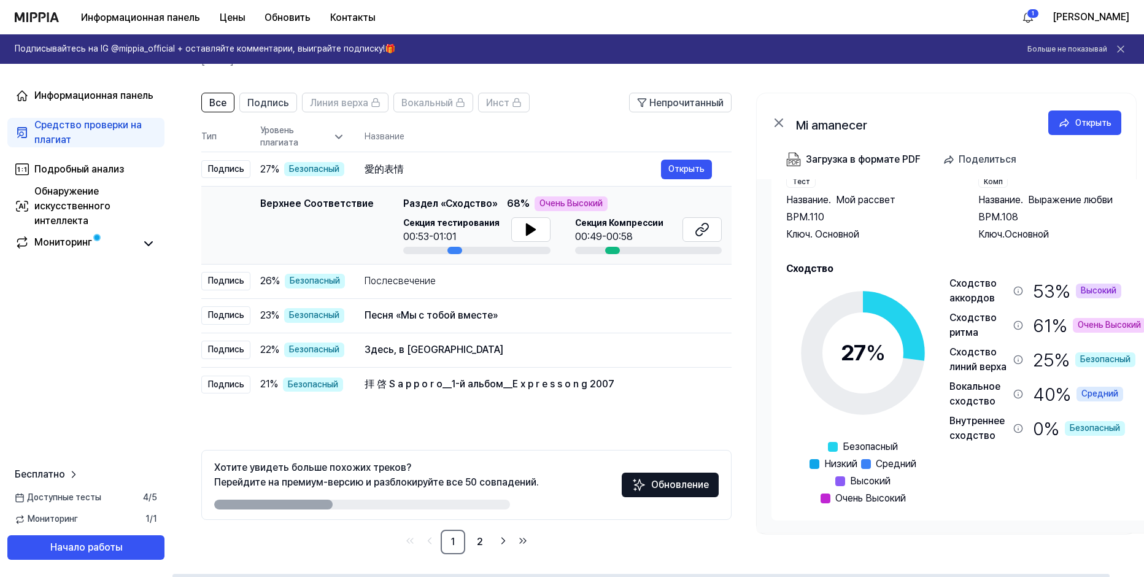
scroll to position [71, 0]
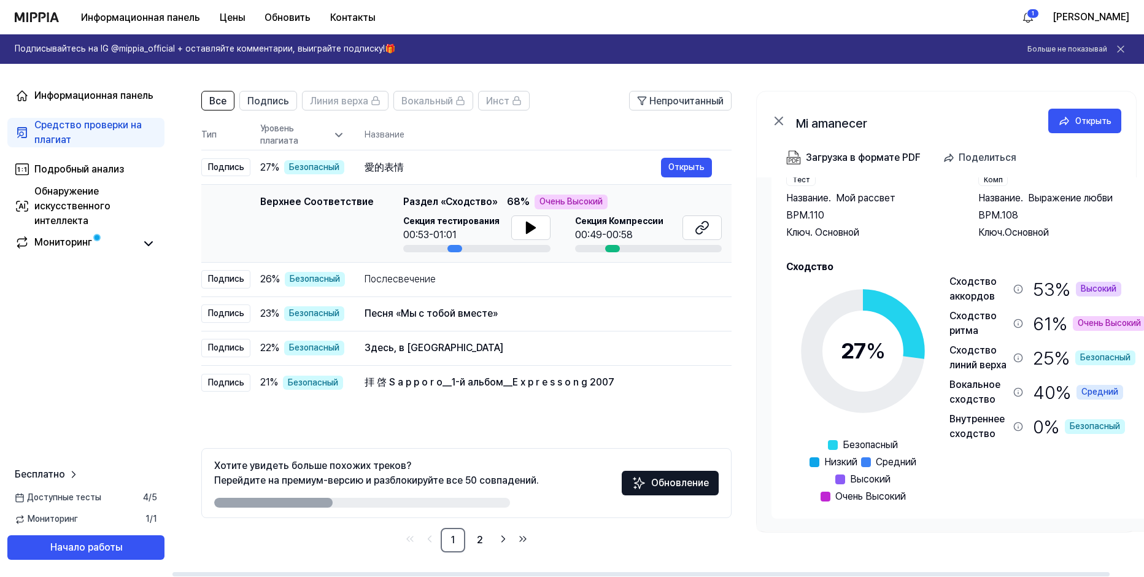
click at [848, 498] on span "Очень Высокий" at bounding box center [871, 496] width 71 height 15
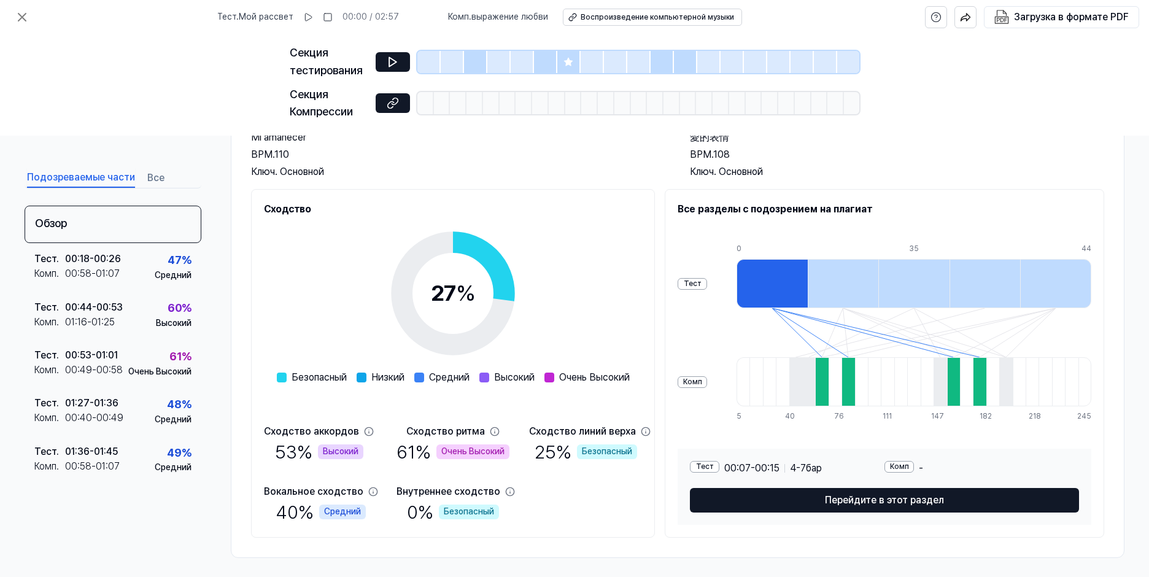
scroll to position [100, 0]
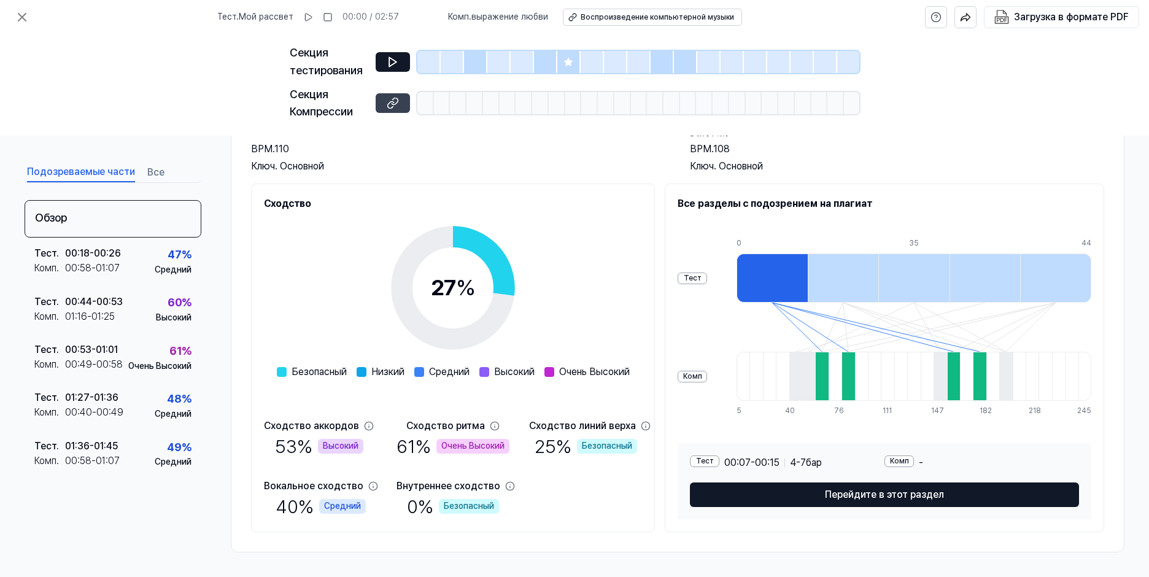
click at [392, 109] on button at bounding box center [393, 103] width 34 height 20
click at [19, 19] on icon at bounding box center [22, 17] width 15 height 15
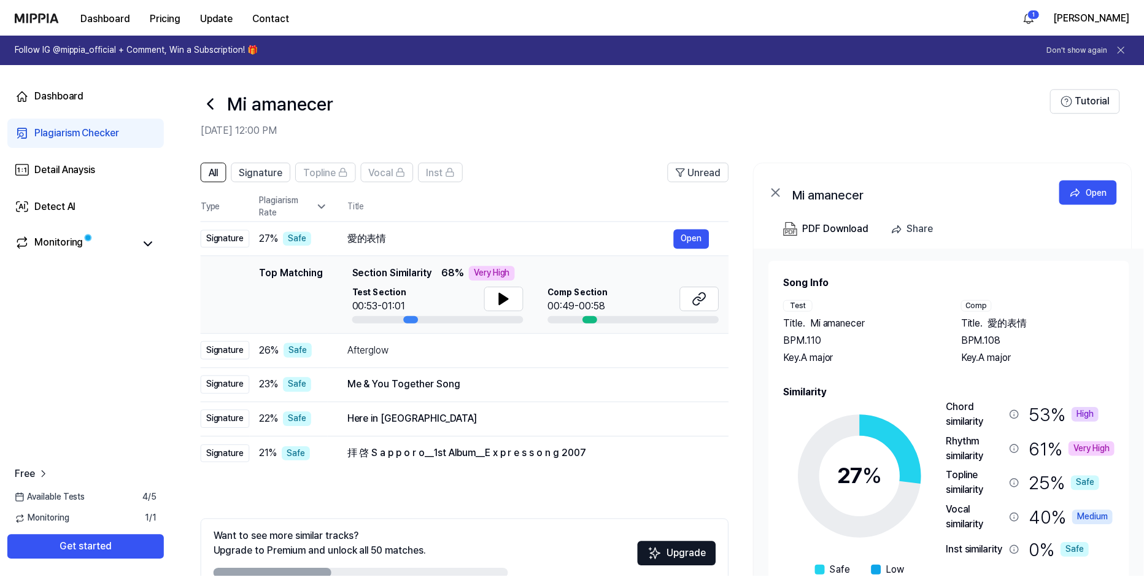
scroll to position [71, 0]
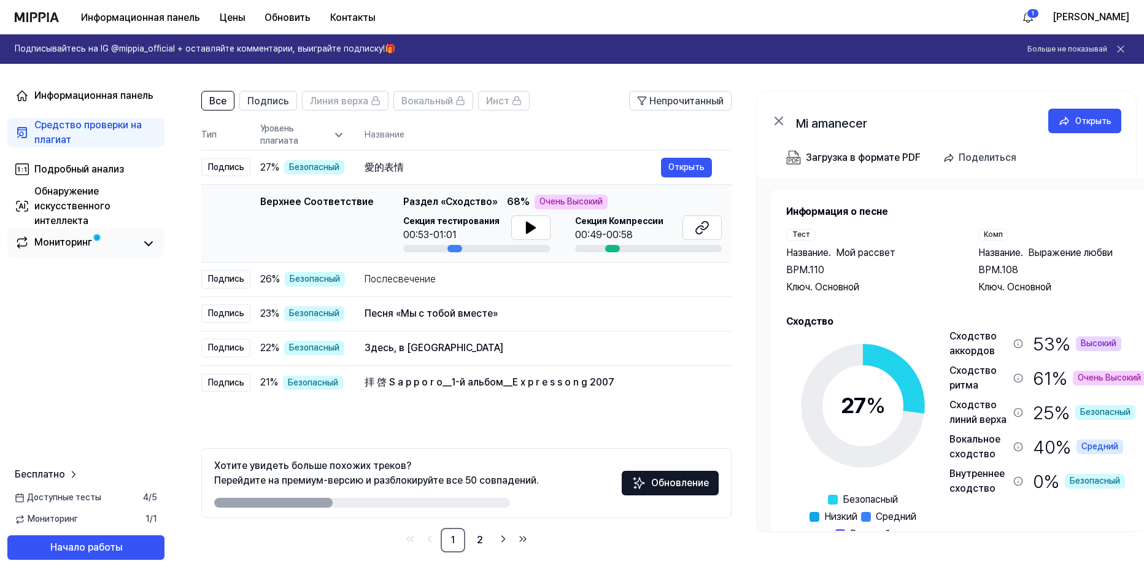
click at [53, 241] on ya-tr-span "Мониторинг" at bounding box center [63, 242] width 58 height 12
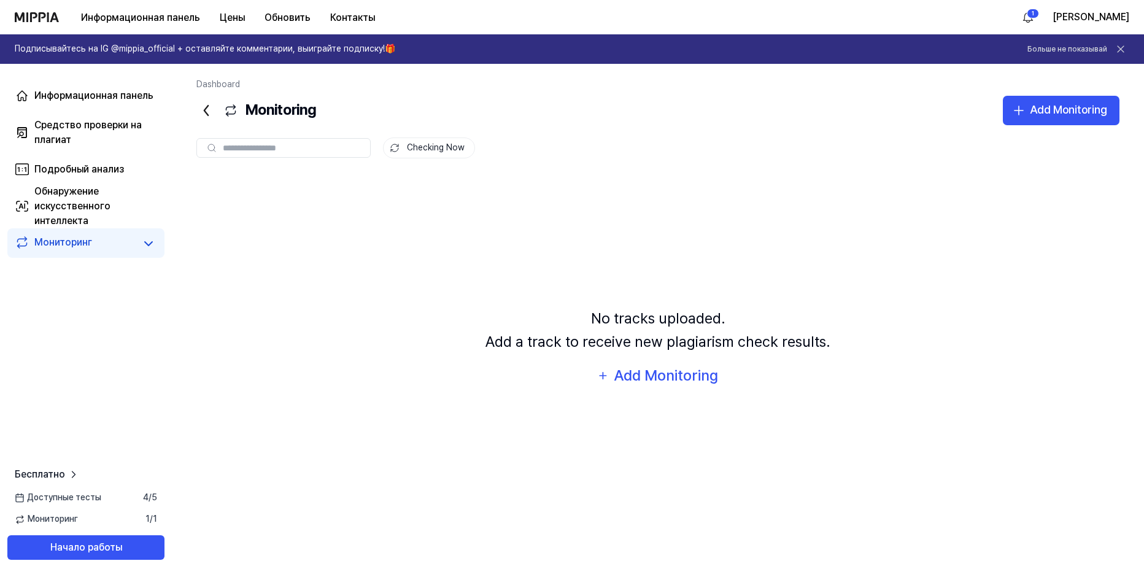
scroll to position [0, 0]
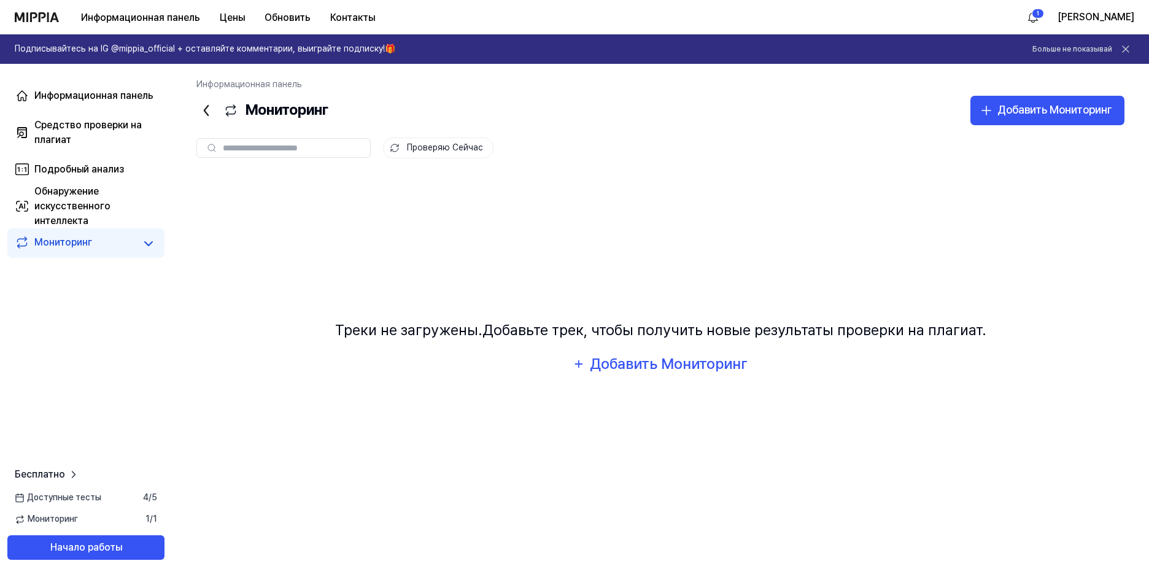
click at [214, 114] on icon at bounding box center [206, 111] width 20 height 20
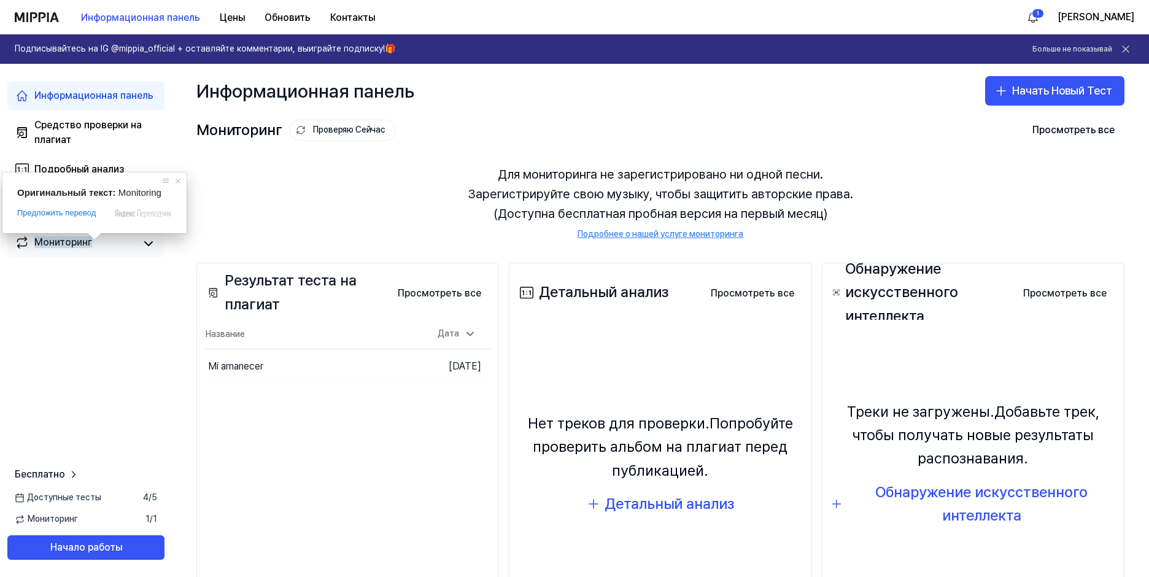
click at [64, 238] on ya-tr-span "Мониторинг" at bounding box center [63, 242] width 58 height 12
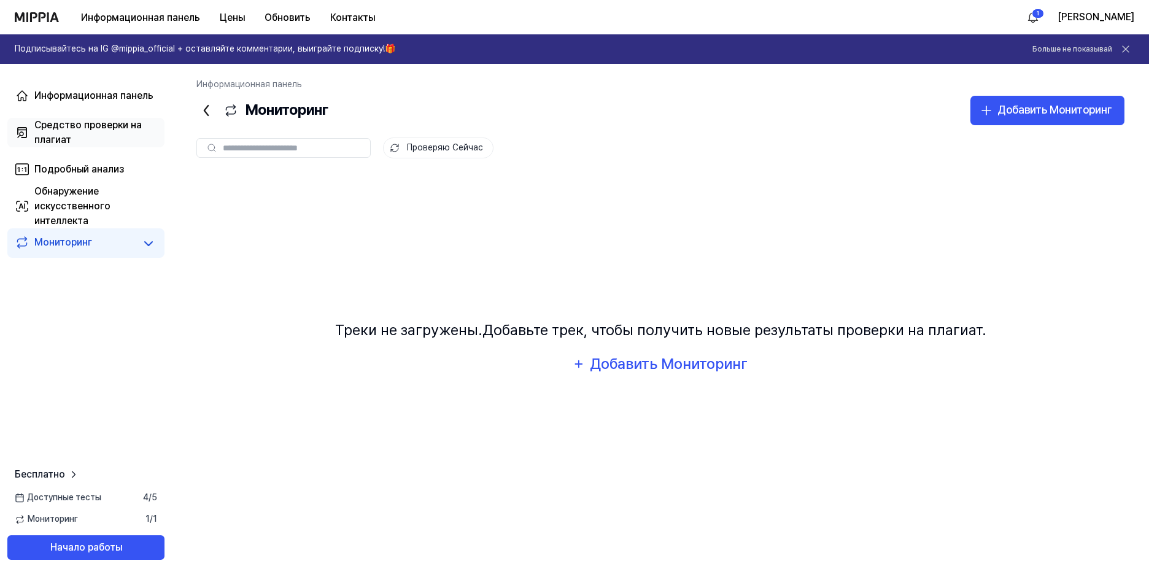
click at [53, 128] on ya-tr-span "Средство проверки на плагиат" at bounding box center [87, 132] width 107 height 26
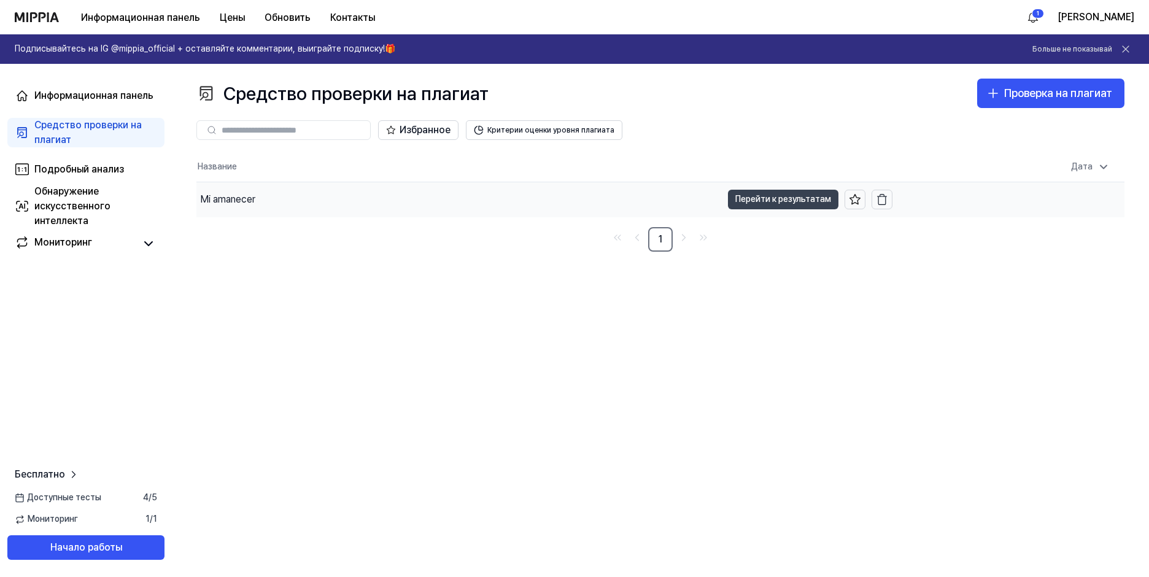
click at [792, 193] on ya-tr-span "Перейти к результатам" at bounding box center [784, 199] width 96 height 14
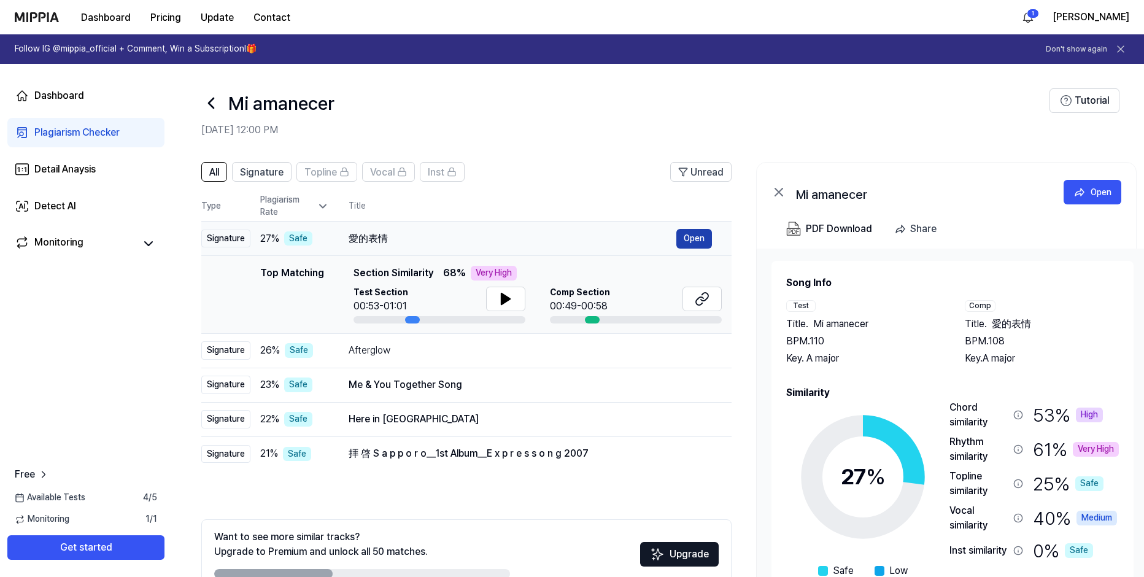
click at [697, 238] on ya-tr-span "Open" at bounding box center [694, 238] width 21 height 14
click at [709, 300] on icon at bounding box center [702, 299] width 15 height 15
click at [496, 297] on button at bounding box center [505, 299] width 39 height 25
click at [697, 300] on icon at bounding box center [699, 301] width 7 height 8
drag, startPoint x: 252, startPoint y: 273, endPoint x: 328, endPoint y: 273, distance: 76.1
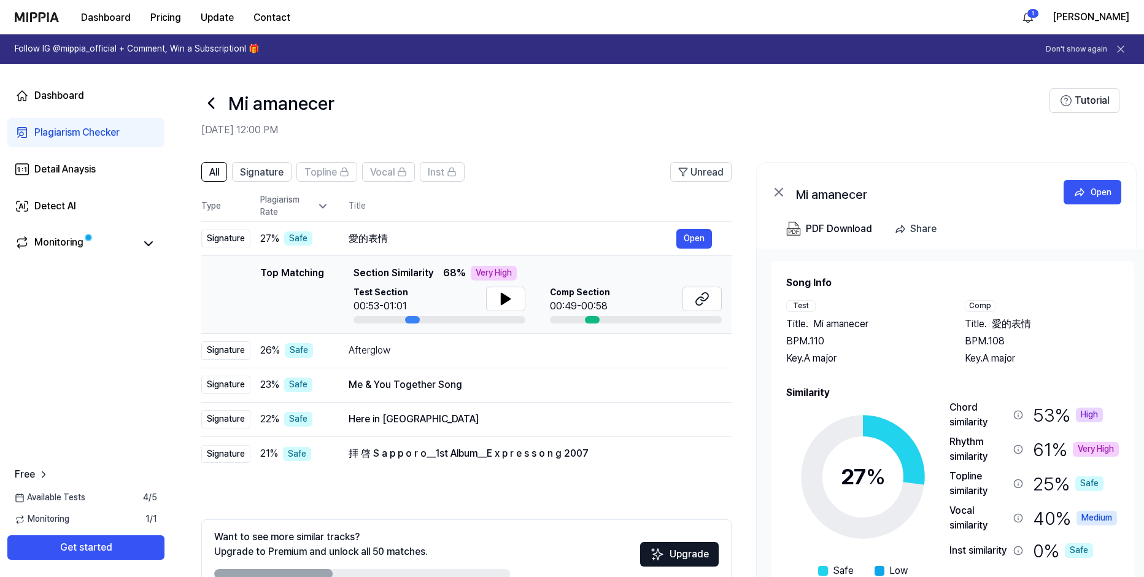
click at [328, 273] on div "Top Matching Top Matching Section Similarity 68 % Very High Test Section 00:53-…" at bounding box center [466, 295] width 511 height 58
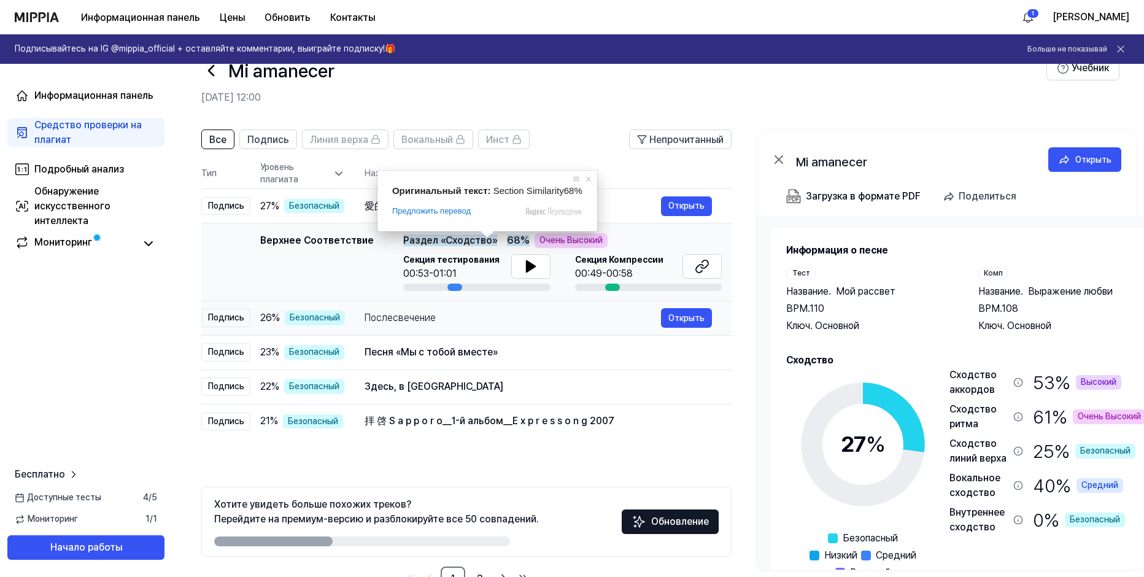
scroll to position [61, 0]
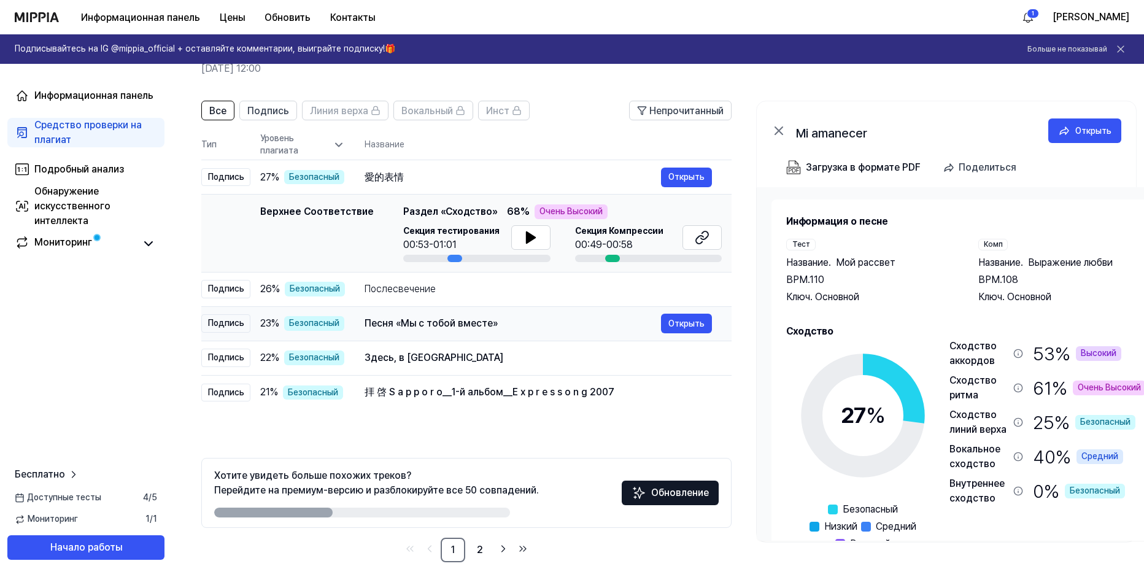
click at [362, 325] on td "Песня «Мы с тобой вместе» Открыть" at bounding box center [538, 323] width 387 height 34
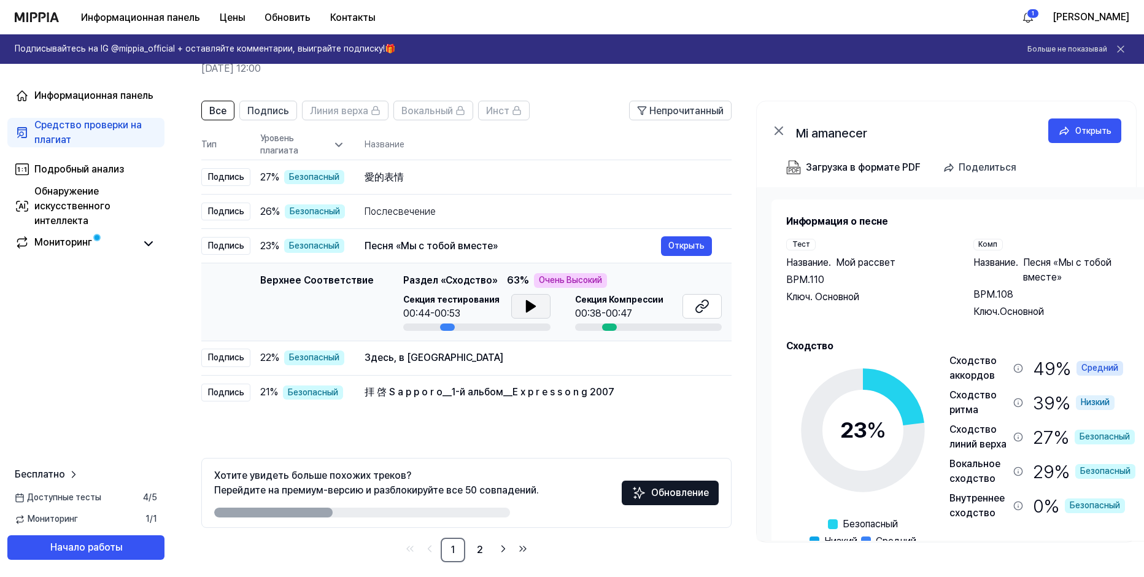
click at [534, 304] on icon at bounding box center [531, 306] width 15 height 15
click at [701, 308] on icon at bounding box center [702, 306] width 15 height 15
click at [516, 305] on button at bounding box center [530, 306] width 39 height 25
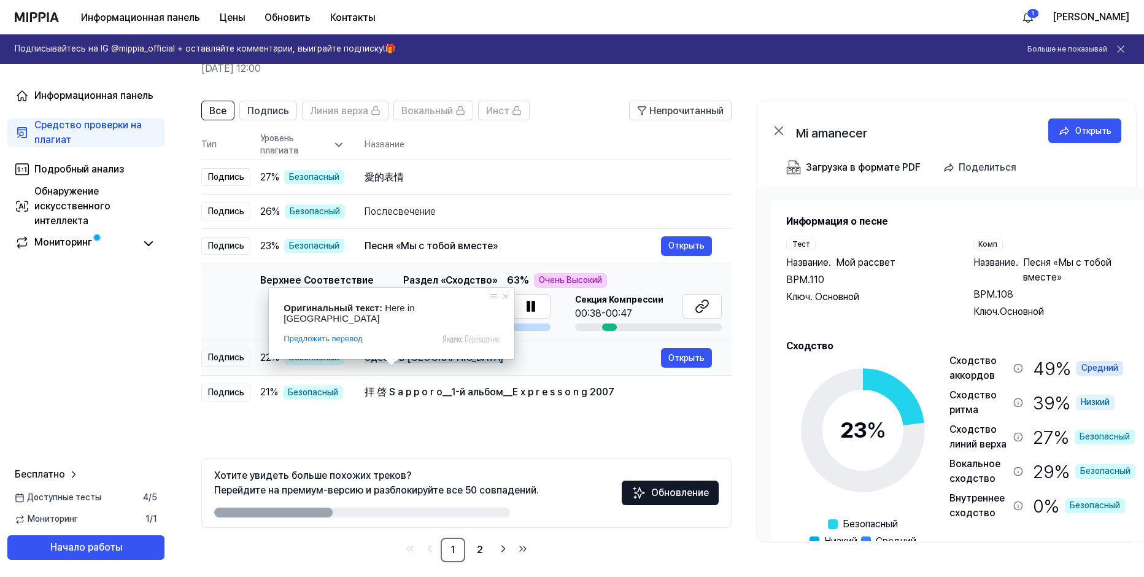
click at [397, 360] on ya-tr-span "Здесь, в [GEOGRAPHIC_DATA]" at bounding box center [434, 358] width 139 height 12
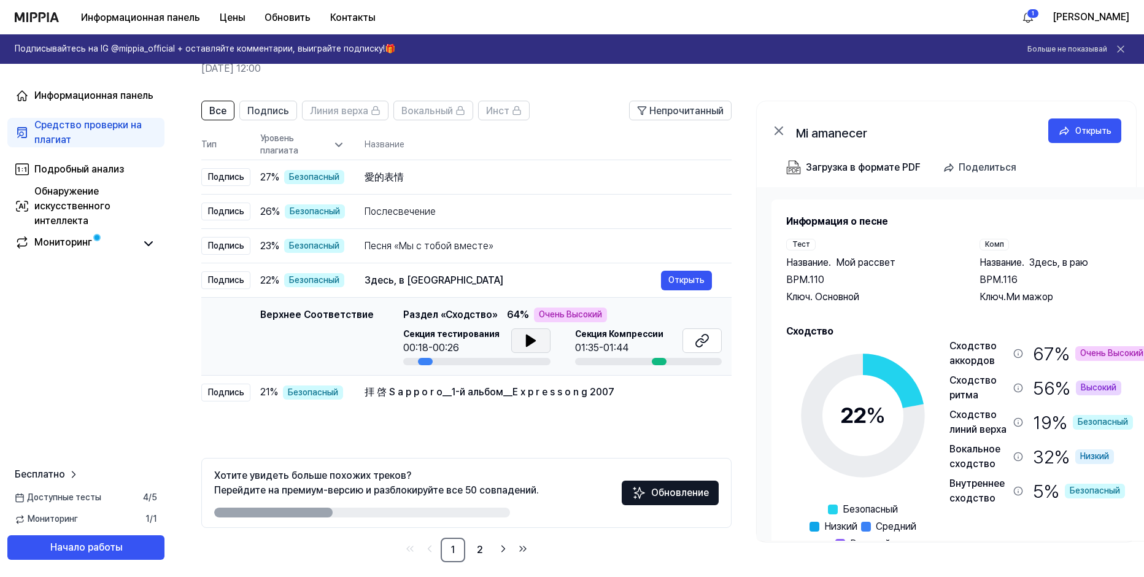
click at [527, 341] on icon at bounding box center [530, 340] width 9 height 11
click at [702, 340] on icon at bounding box center [702, 340] width 15 height 15
click at [216, 114] on ya-tr-span "Все" at bounding box center [217, 111] width 17 height 12
click at [337, 141] on icon at bounding box center [339, 145] width 12 height 12
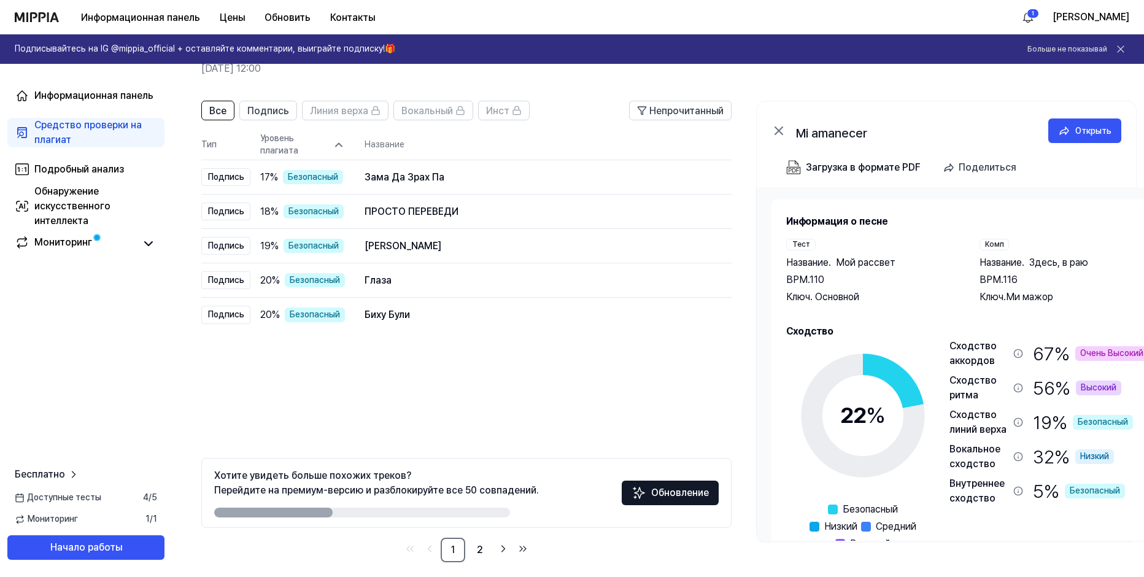
click at [781, 130] on icon at bounding box center [778, 130] width 7 height 7
click at [837, 167] on ya-tr-span "Загрузка в формате PDF" at bounding box center [863, 167] width 115 height 12
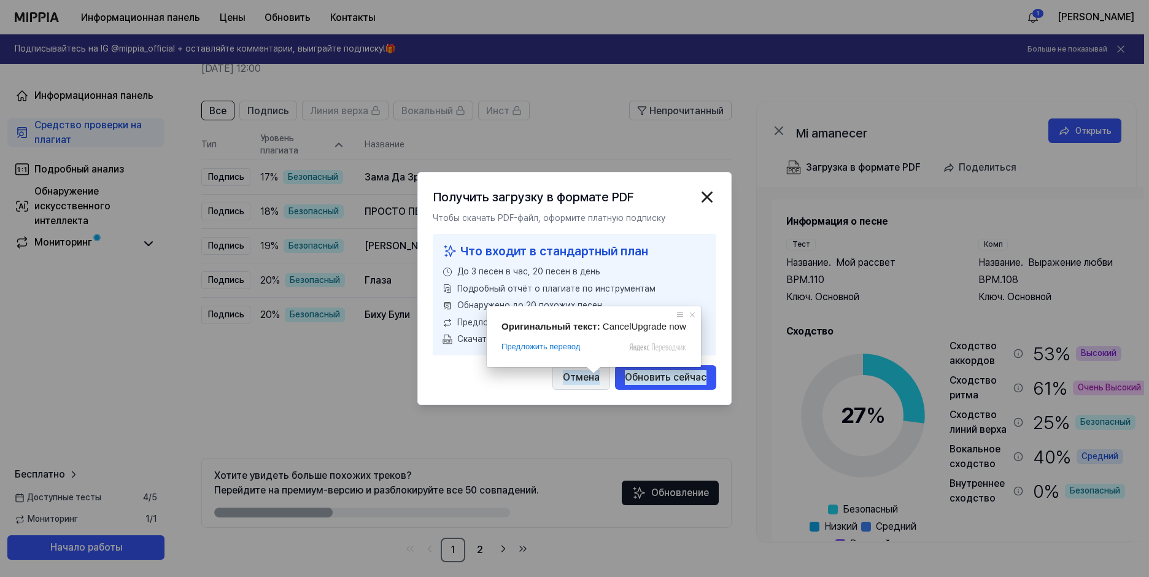
click at [585, 378] on ya-tr-span "Отмена" at bounding box center [581, 377] width 37 height 15
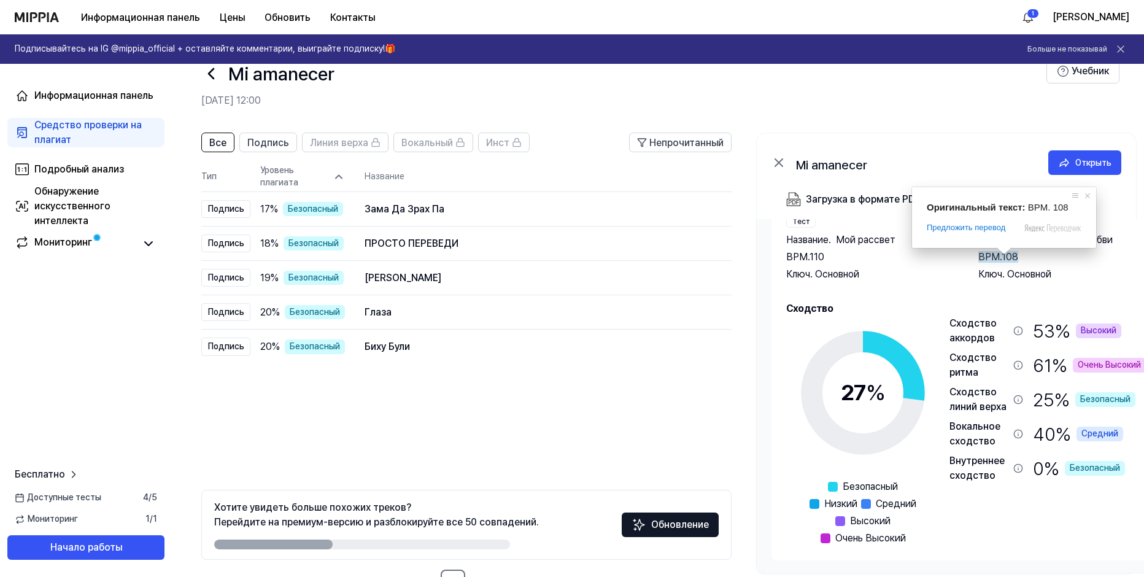
scroll to position [10, 0]
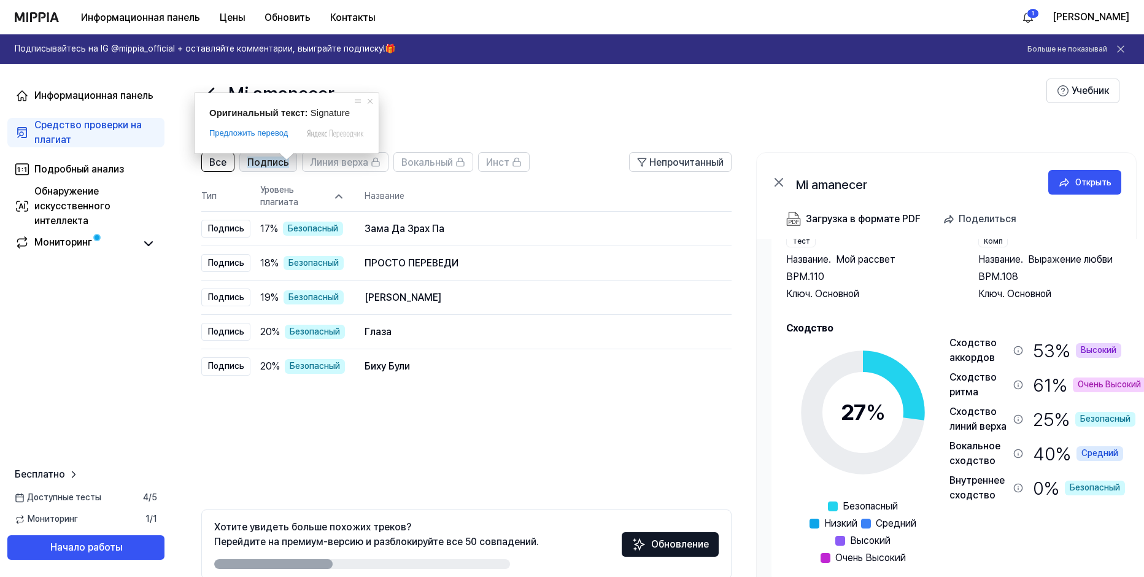
click at [274, 162] on ya-tr-span "Подпись" at bounding box center [268, 163] width 42 height 12
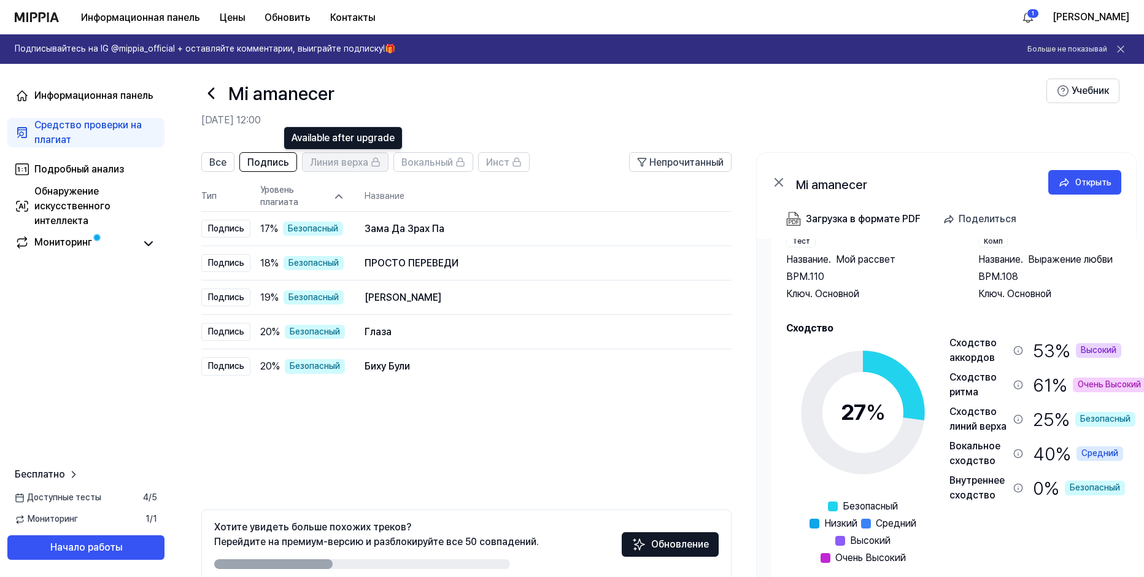
click at [345, 165] on ya-tr-span "Линия верха" at bounding box center [339, 163] width 58 height 12
click at [453, 161] on div "Вокальный" at bounding box center [434, 162] width 64 height 16
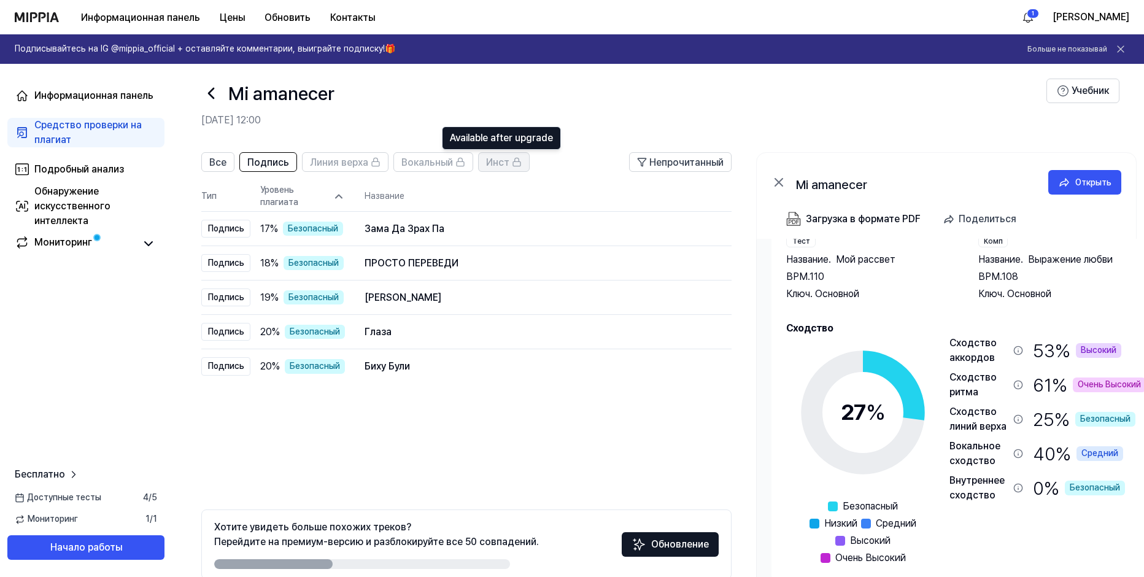
click at [518, 161] on rect at bounding box center [516, 163] width 7 height 4
click at [390, 200] on ya-tr-span "Название" at bounding box center [385, 196] width 40 height 12
click at [214, 168] on span "Все" at bounding box center [217, 162] width 17 height 15
click at [260, 166] on ya-tr-span "Подпись" at bounding box center [268, 163] width 42 height 12
click at [227, 160] on button "Все" at bounding box center [217, 162] width 33 height 20
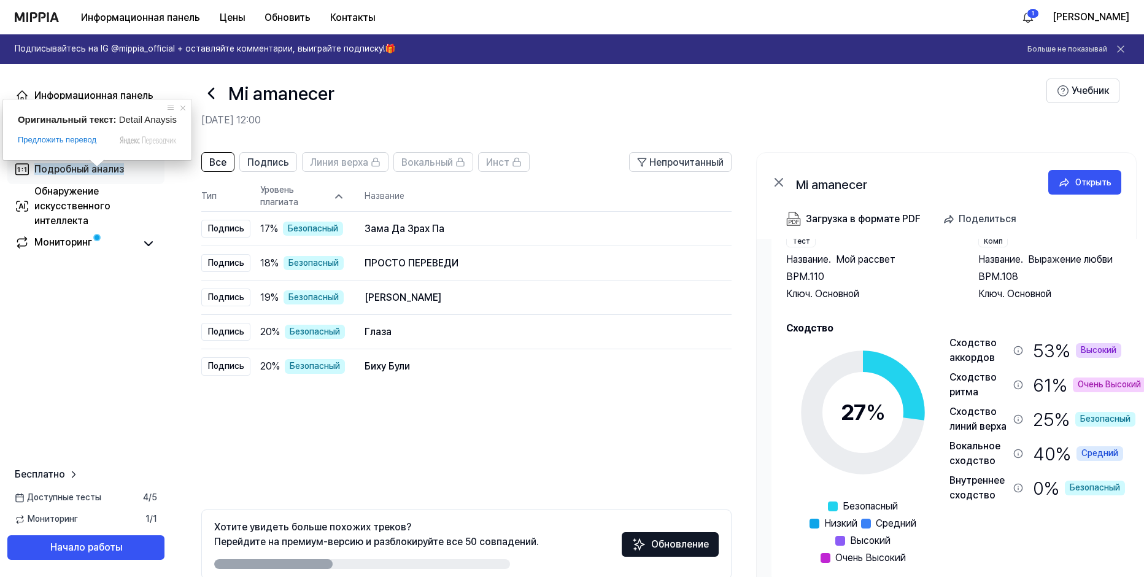
click at [94, 167] on ya-tr-span "Подробный анализ" at bounding box center [79, 169] width 90 height 12
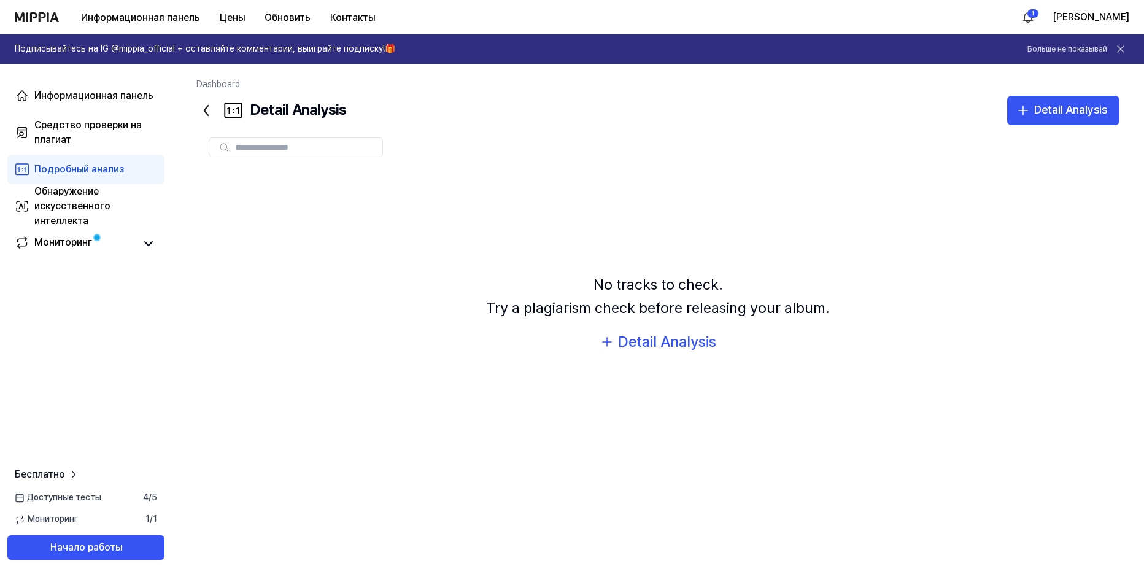
scroll to position [0, 0]
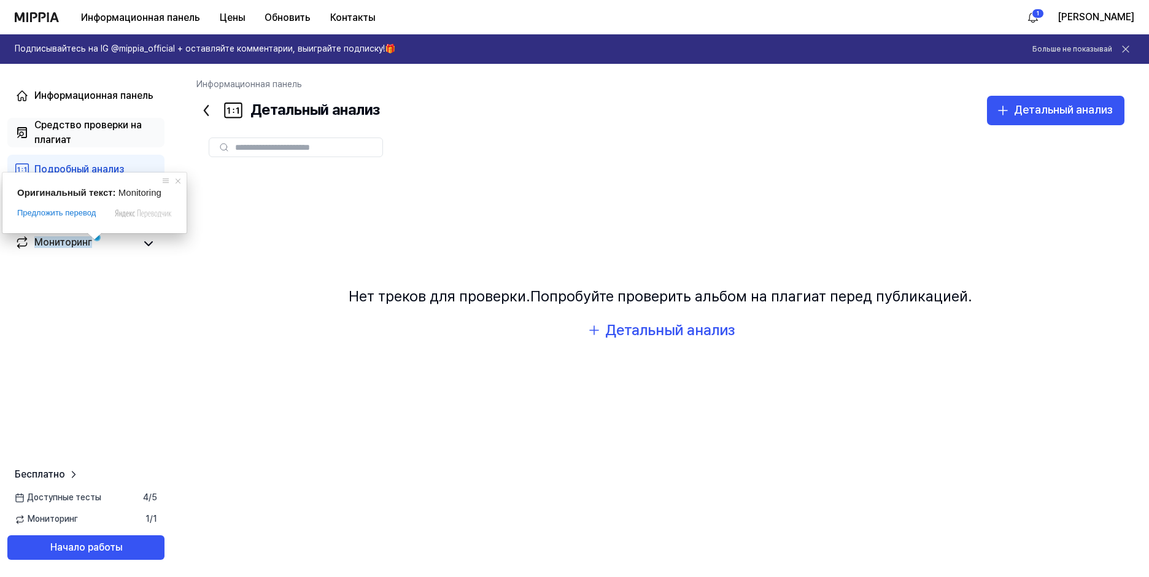
click at [58, 134] on ya-tr-span "Средство проверки на плагиат" at bounding box center [87, 132] width 107 height 26
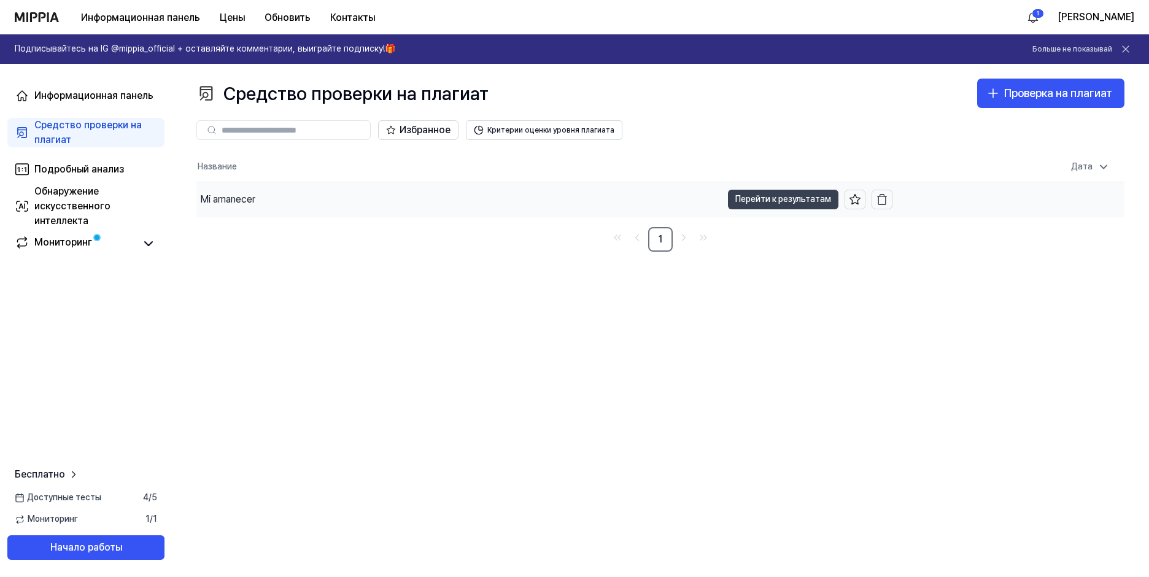
click at [759, 204] on ya-tr-span "Перейти к результатам" at bounding box center [784, 199] width 96 height 14
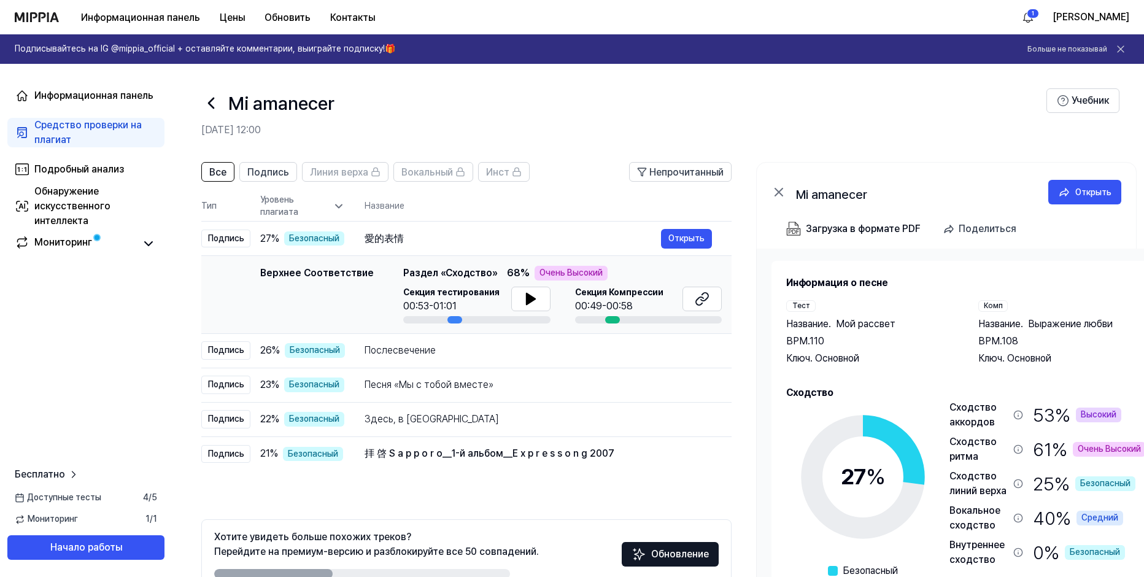
drag, startPoint x: 331, startPoint y: 205, endPoint x: 316, endPoint y: 213, distance: 17.3
click at [331, 204] on div "Уровень плагиата" at bounding box center [302, 206] width 85 height 24
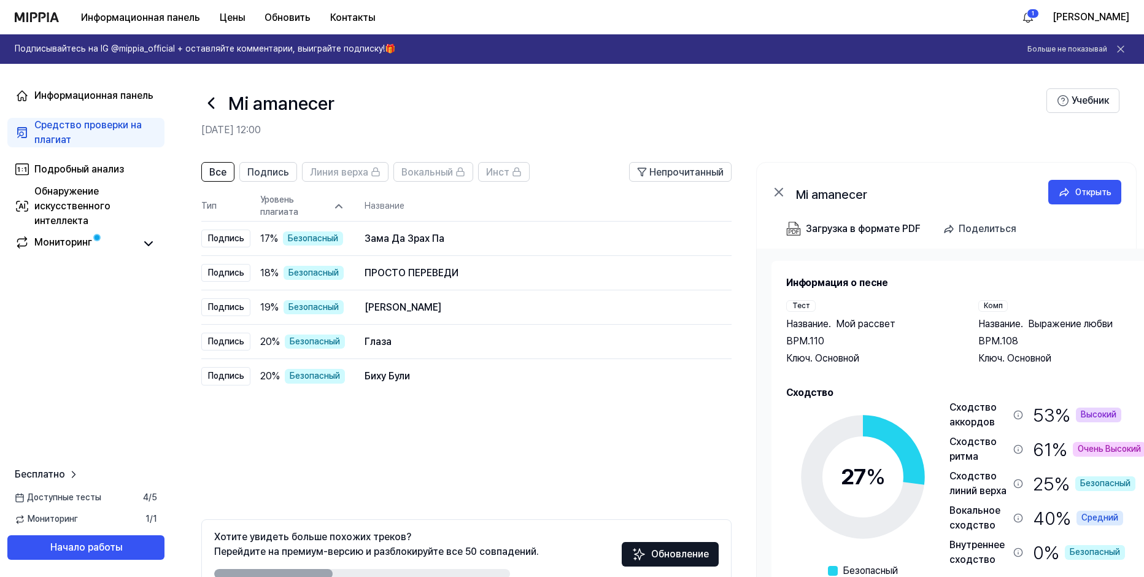
click at [335, 207] on icon at bounding box center [339, 206] width 12 height 12
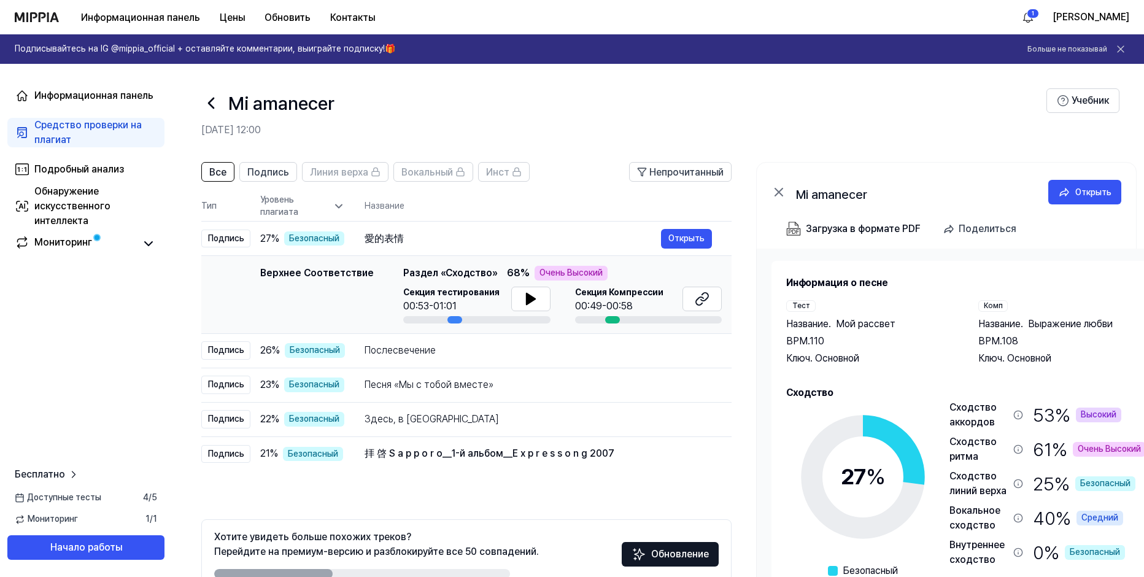
click at [335, 207] on icon at bounding box center [339, 206] width 12 height 12
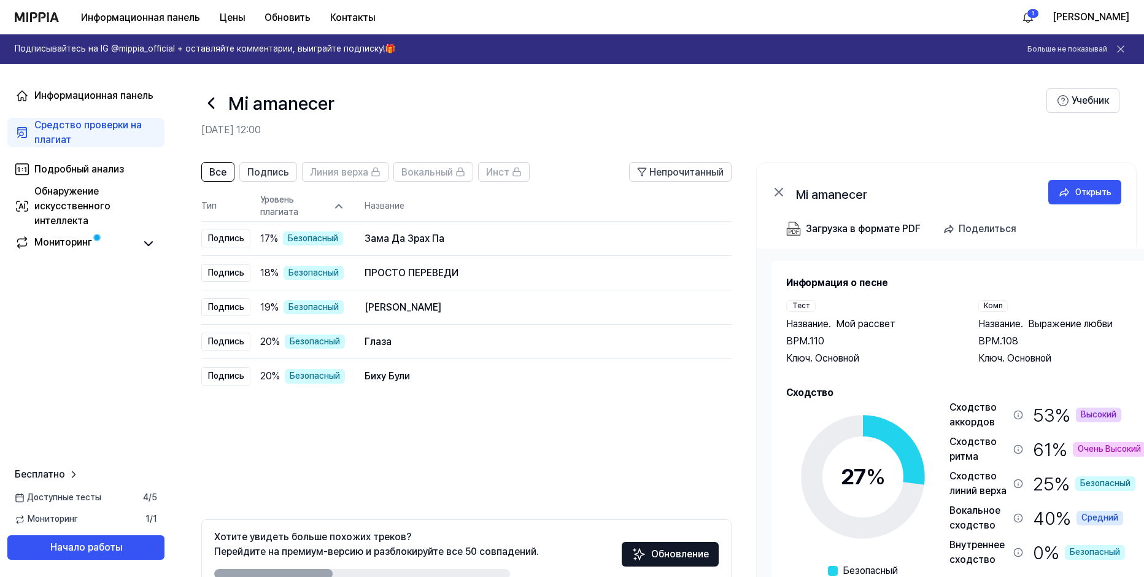
click at [335, 207] on icon at bounding box center [339, 206] width 12 height 12
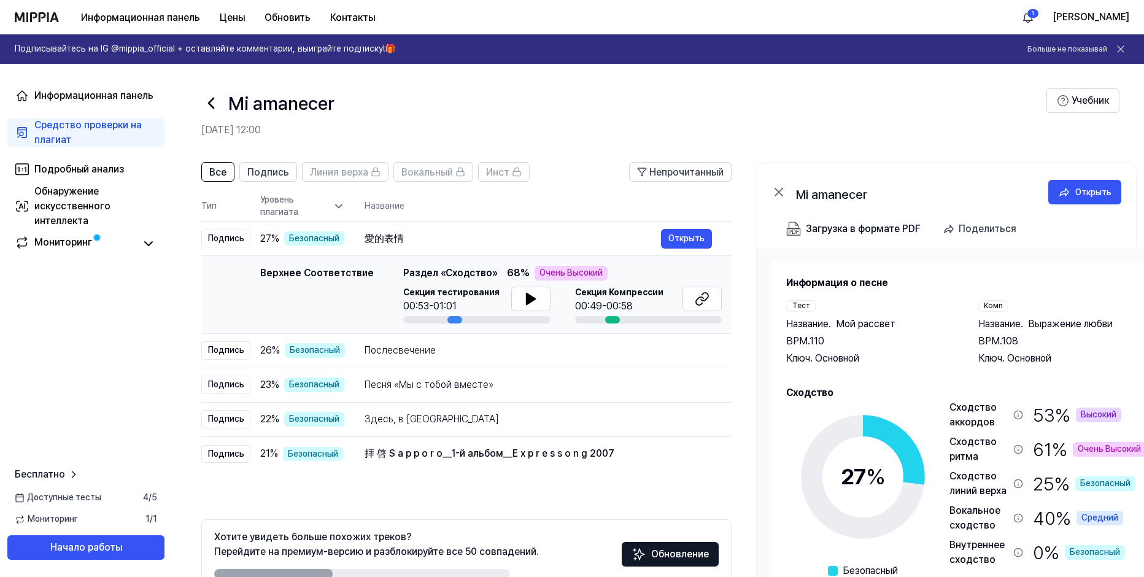
click at [333, 208] on icon at bounding box center [339, 206] width 12 height 12
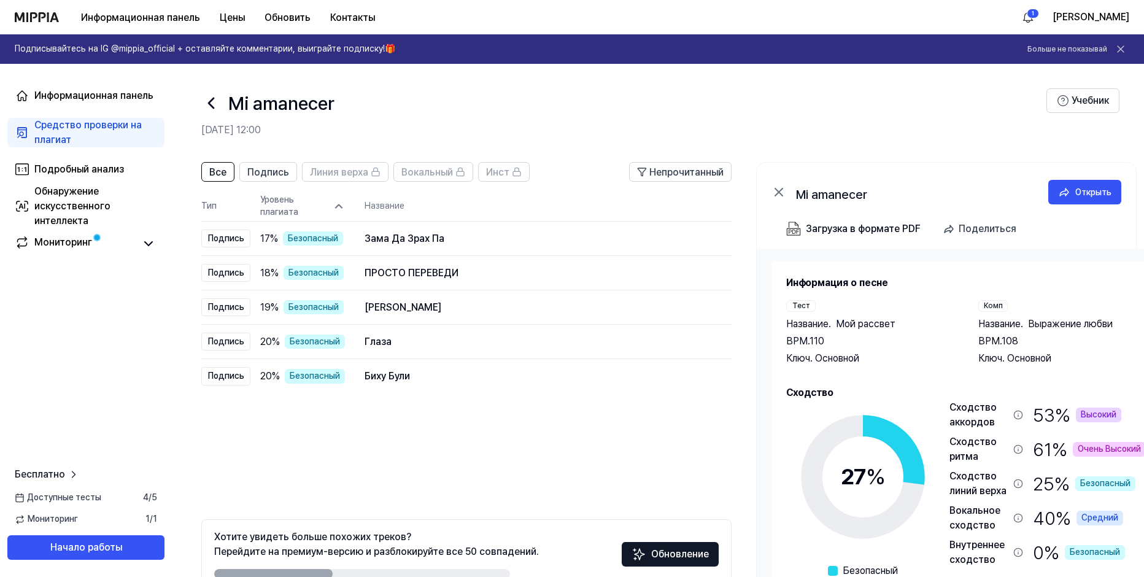
click at [333, 208] on icon at bounding box center [339, 206] width 12 height 12
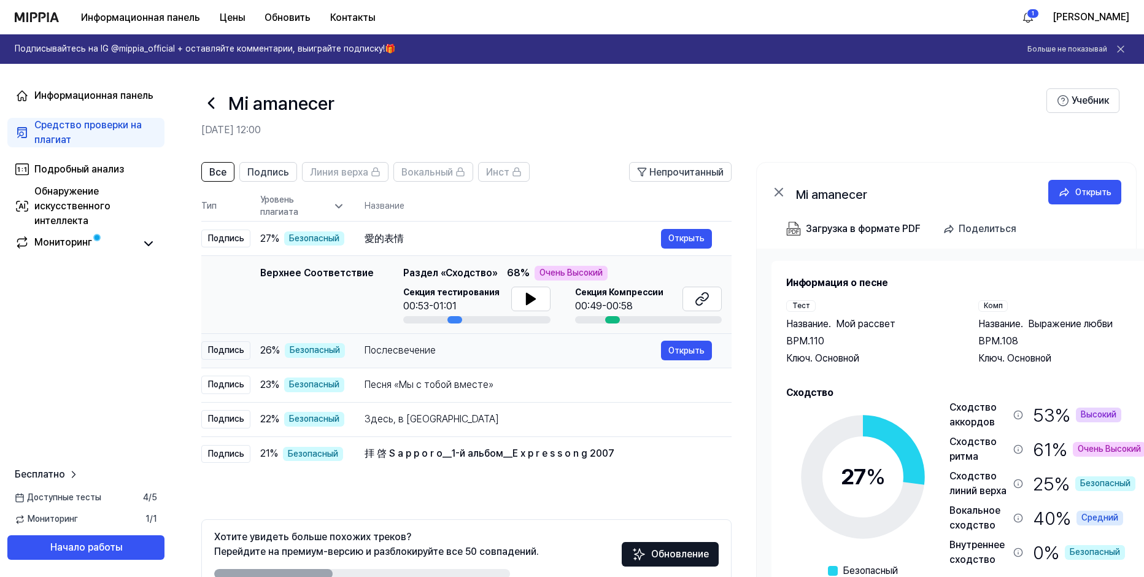
click at [437, 354] on div "Послесвечение" at bounding box center [513, 350] width 297 height 15
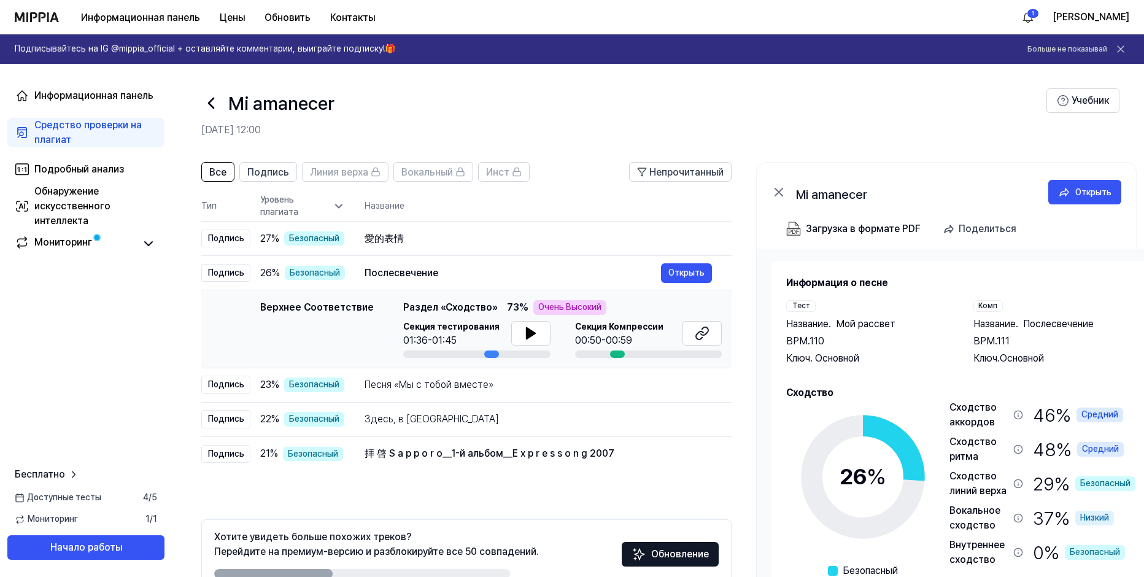
scroll to position [55, 0]
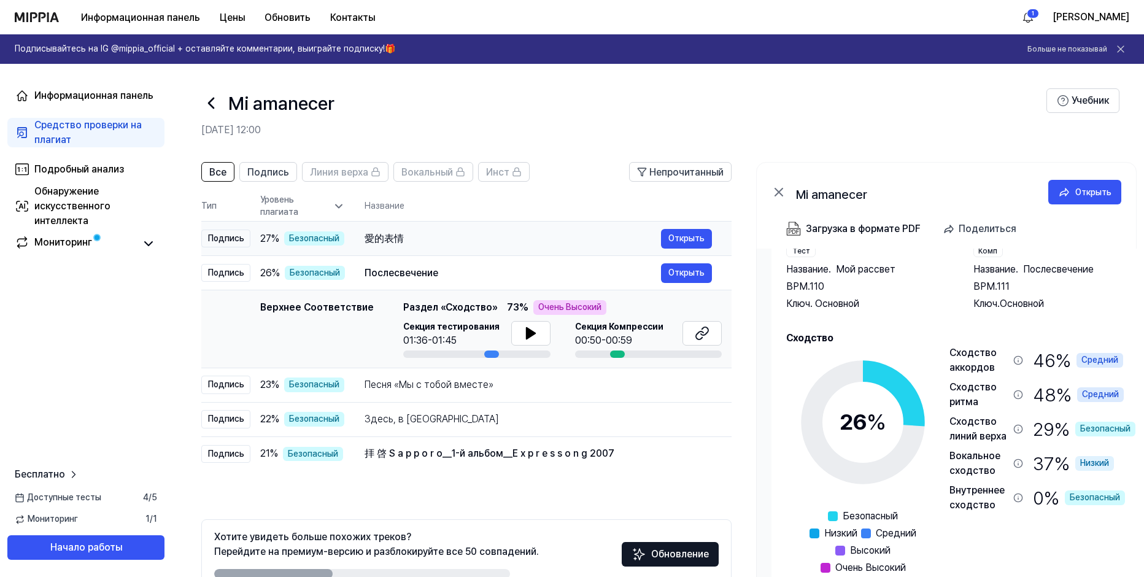
click at [416, 238] on div "愛的表情" at bounding box center [513, 238] width 297 height 15
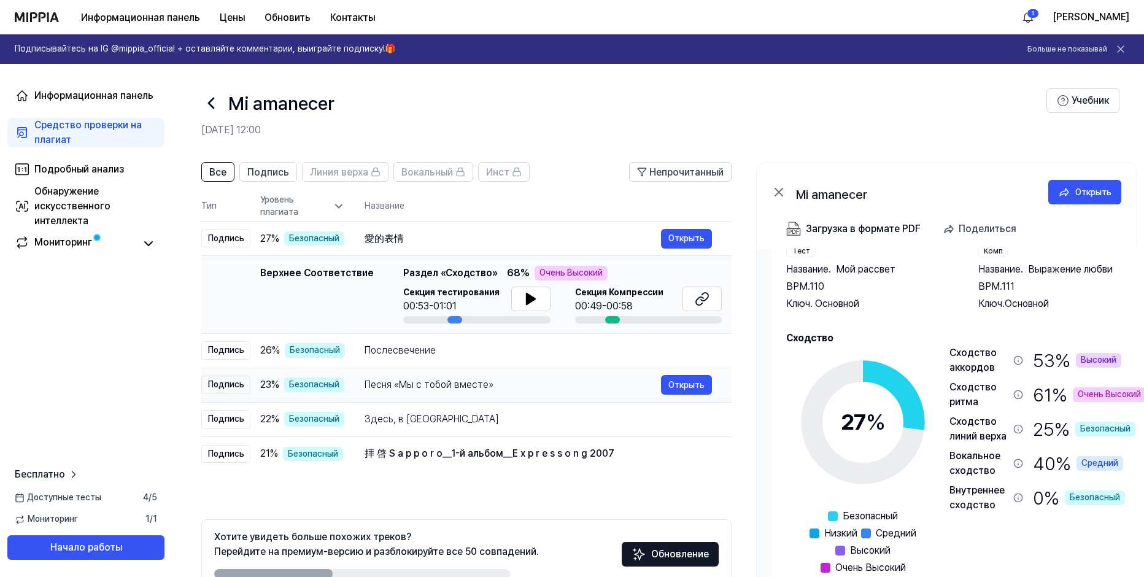
click at [405, 382] on ya-tr-span "Песня «Мы с тобой вместе»" at bounding box center [429, 385] width 129 height 12
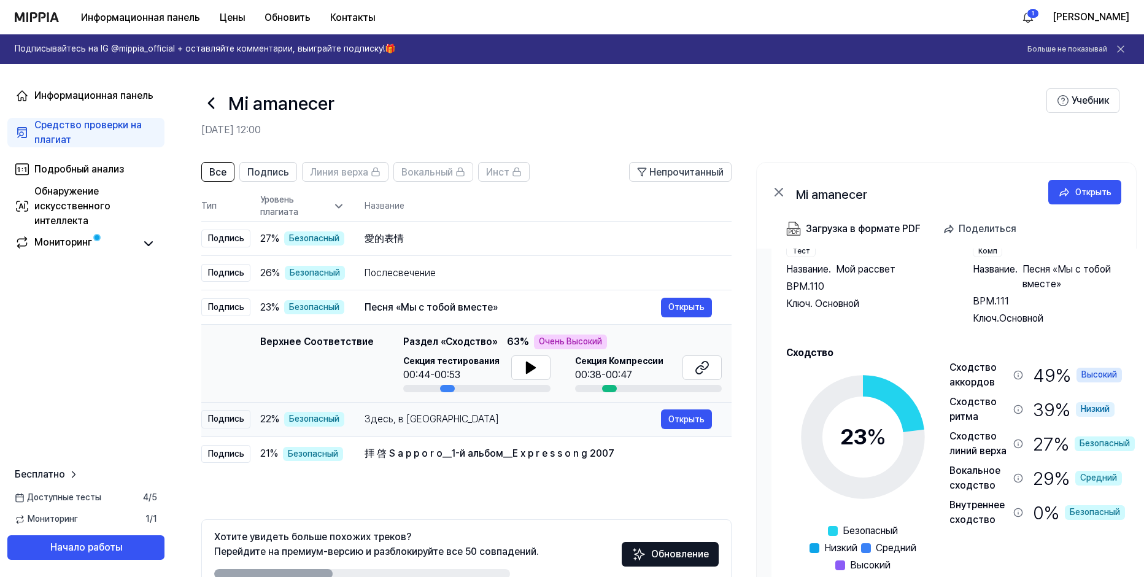
click at [421, 415] on body "Информационная панель Цены Обновить Контакты 1 [PERSON_NAME] Подписывайтесь на …" at bounding box center [572, 288] width 1144 height 577
click at [436, 440] on td "拝 啓 S a p p o r o＿1-й альбом＿E x p r e s s o n g 2007 Открыть" at bounding box center [538, 454] width 387 height 34
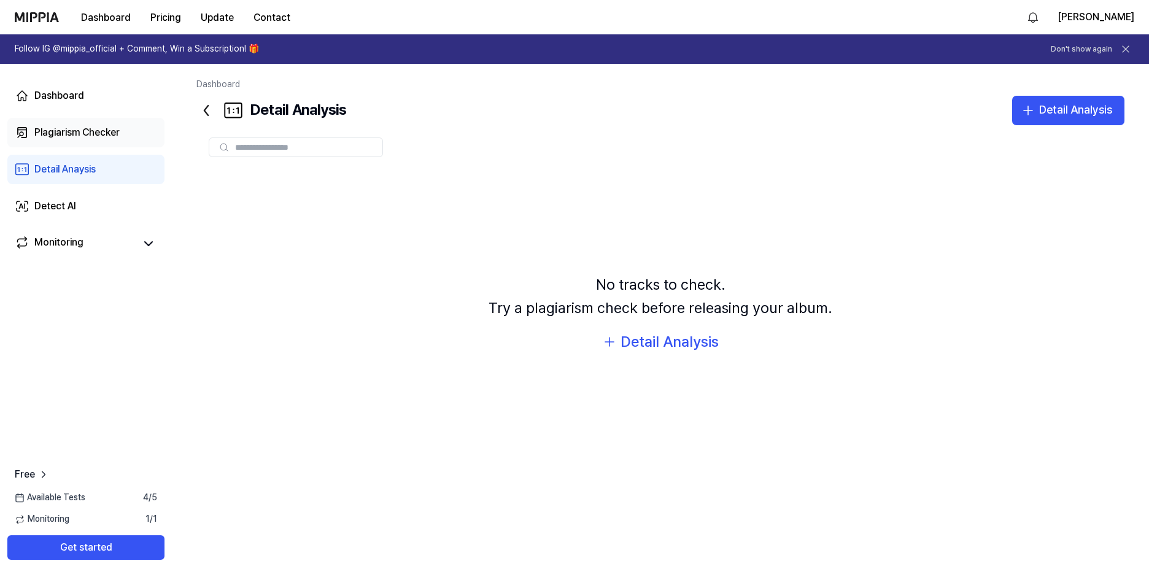
click at [56, 138] on div "Plagiarism Checker" at bounding box center [76, 132] width 85 height 15
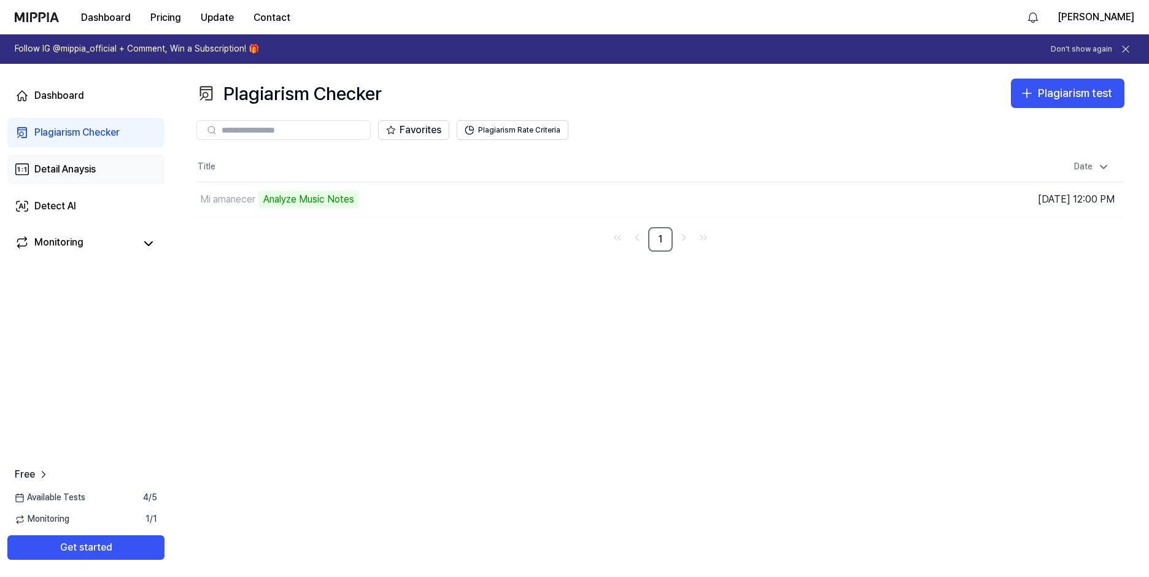
click at [56, 168] on div "Detail Anaysis" at bounding box center [64, 169] width 61 height 15
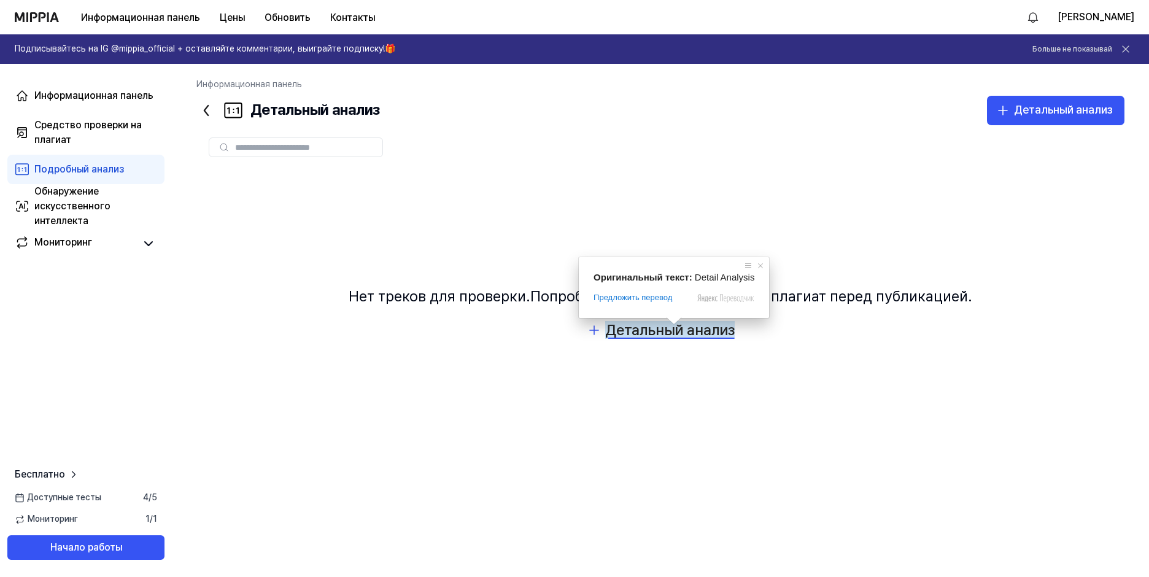
click at [673, 332] on ya-tr-span "Детальный анализ" at bounding box center [670, 330] width 130 height 18
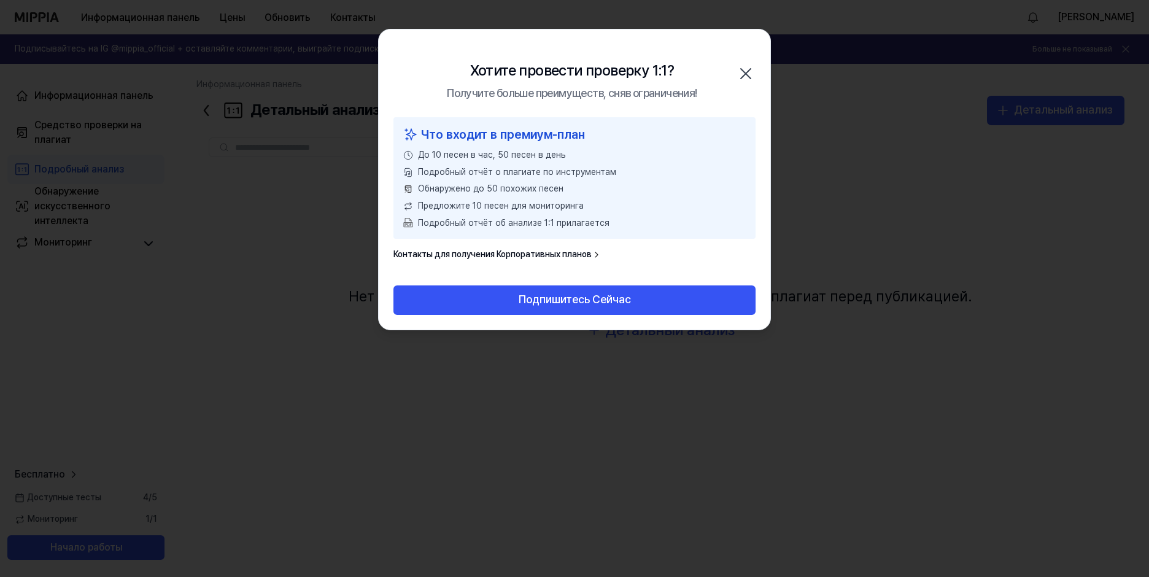
drag, startPoint x: 752, startPoint y: 74, endPoint x: 743, endPoint y: 76, distance: 8.9
click at [750, 74] on icon "button" at bounding box center [746, 74] width 20 height 20
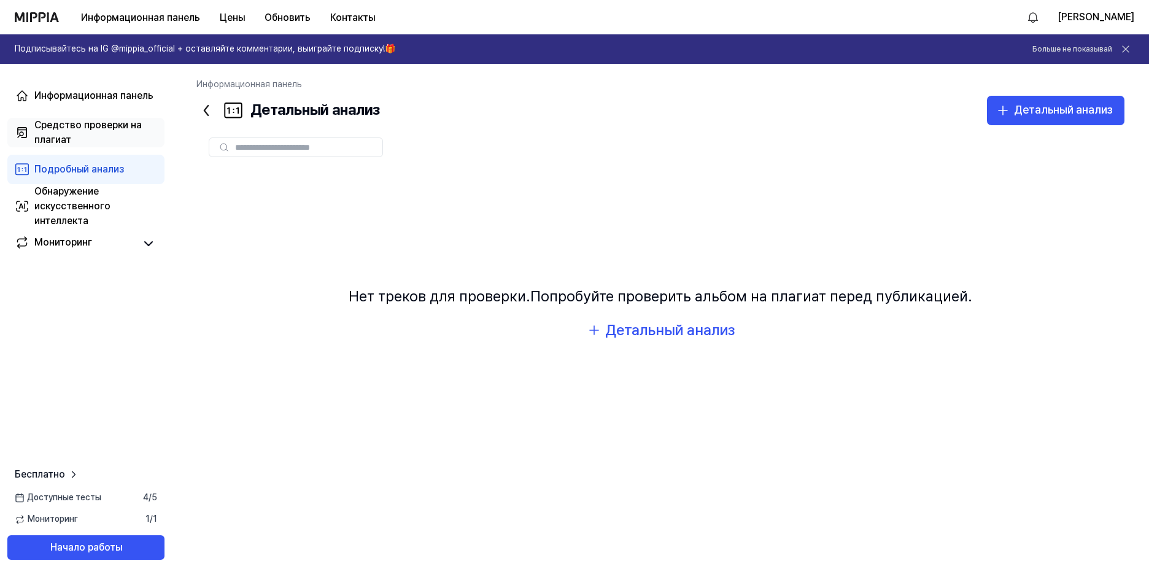
click at [71, 131] on div "Средство проверки на плагиат" at bounding box center [95, 132] width 123 height 29
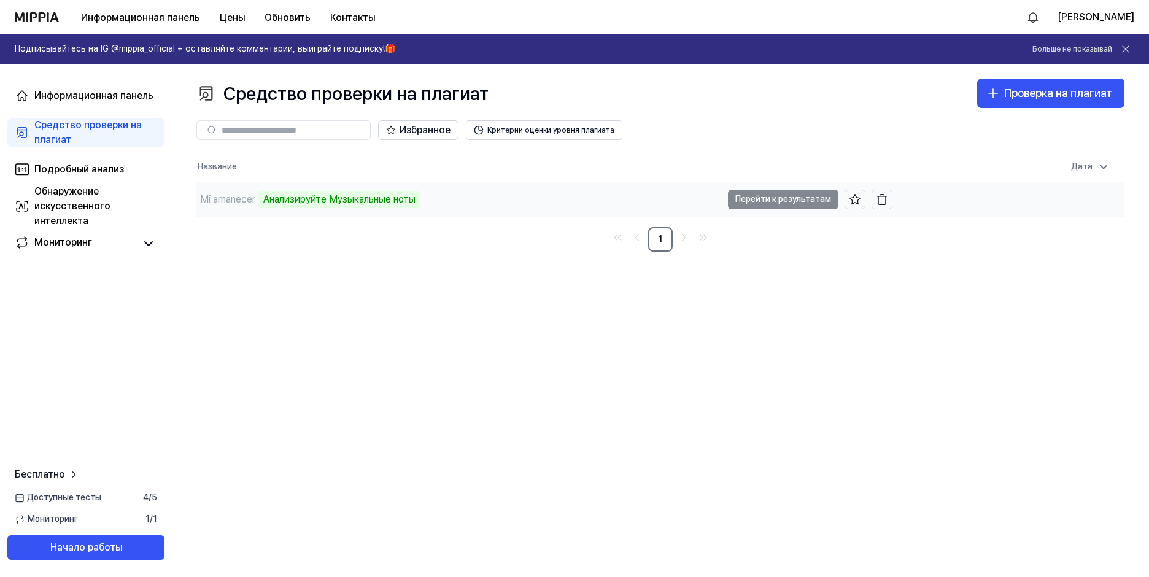
click at [774, 199] on td "Mi amanecer Анализируйте Музыкальные ноты Перейти к результатам" at bounding box center [544, 199] width 696 height 34
